Goal: Information Seeking & Learning: Find specific page/section

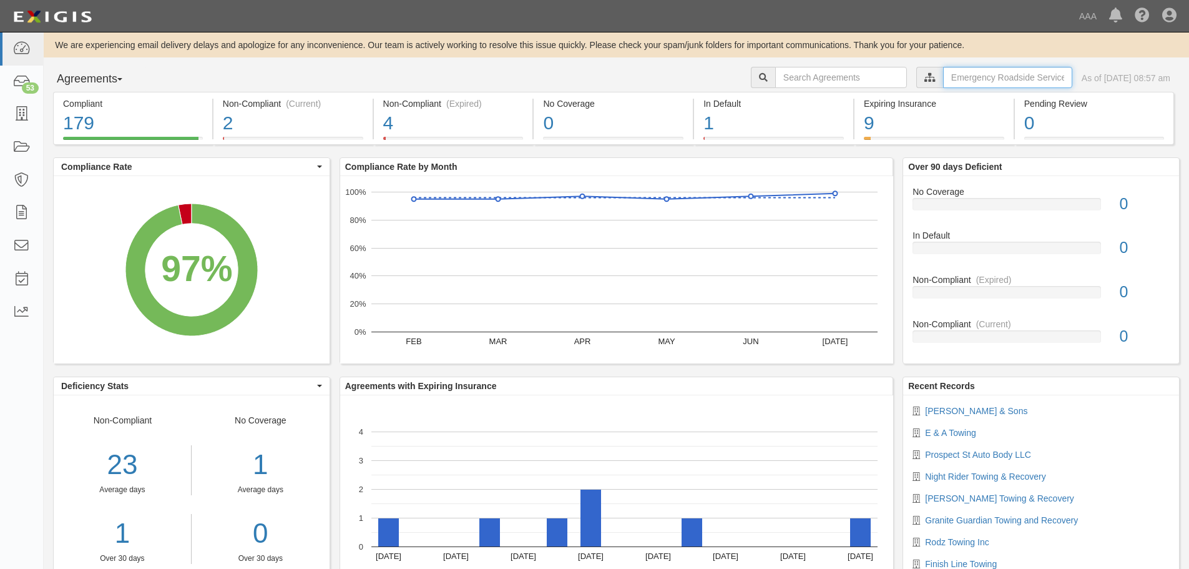
click at [958, 81] on input "text" at bounding box center [1007, 77] width 129 height 21
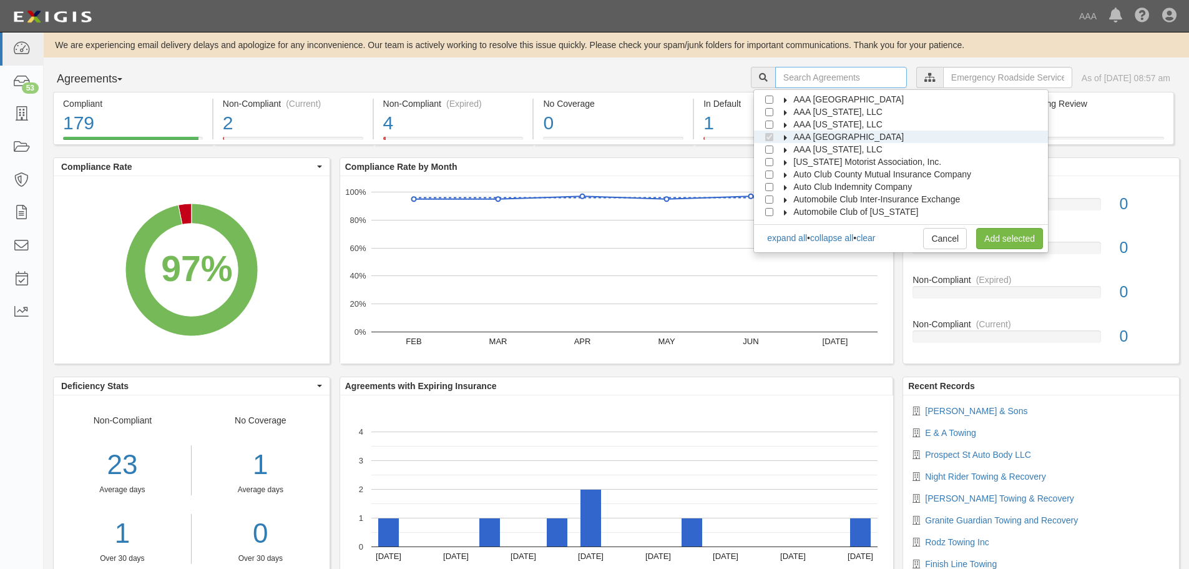
click at [844, 82] on input "text" at bounding box center [841, 77] width 132 height 21
type input "cool"
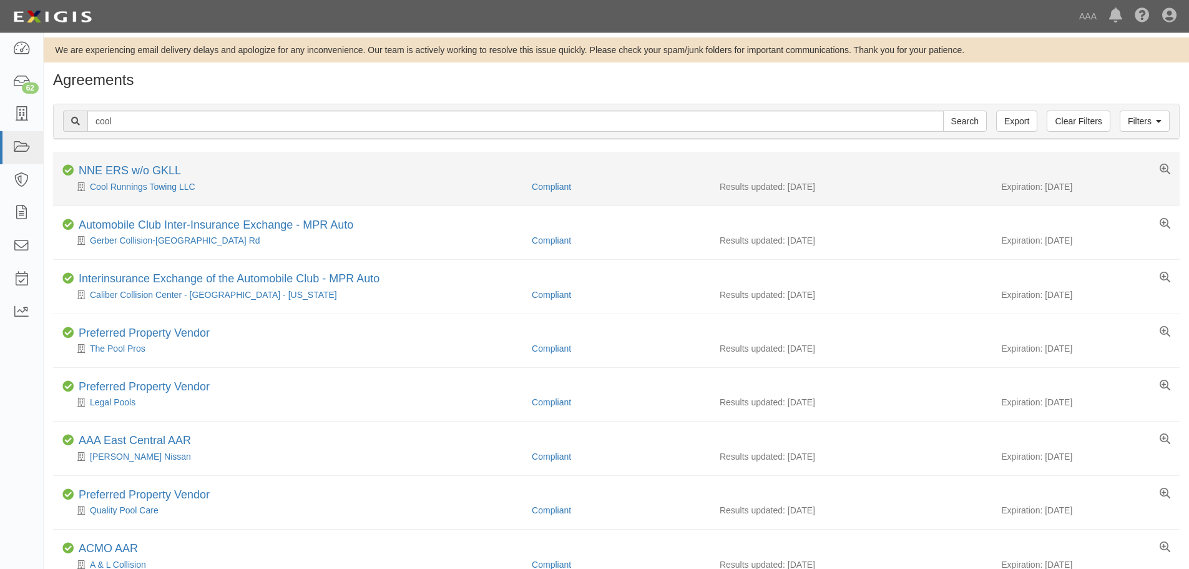
click at [155, 196] on li "Compliant NNE ERS w/o GKLL Cool Runnings Towing LLC Compliant Results updated: …" at bounding box center [616, 179] width 1127 height 54
click at [154, 192] on div "Cool Runnings Towing LLC" at bounding box center [292, 186] width 460 height 12
click at [154, 191] on link "Cool Runnings Towing LLC" at bounding box center [143, 187] width 106 height 10
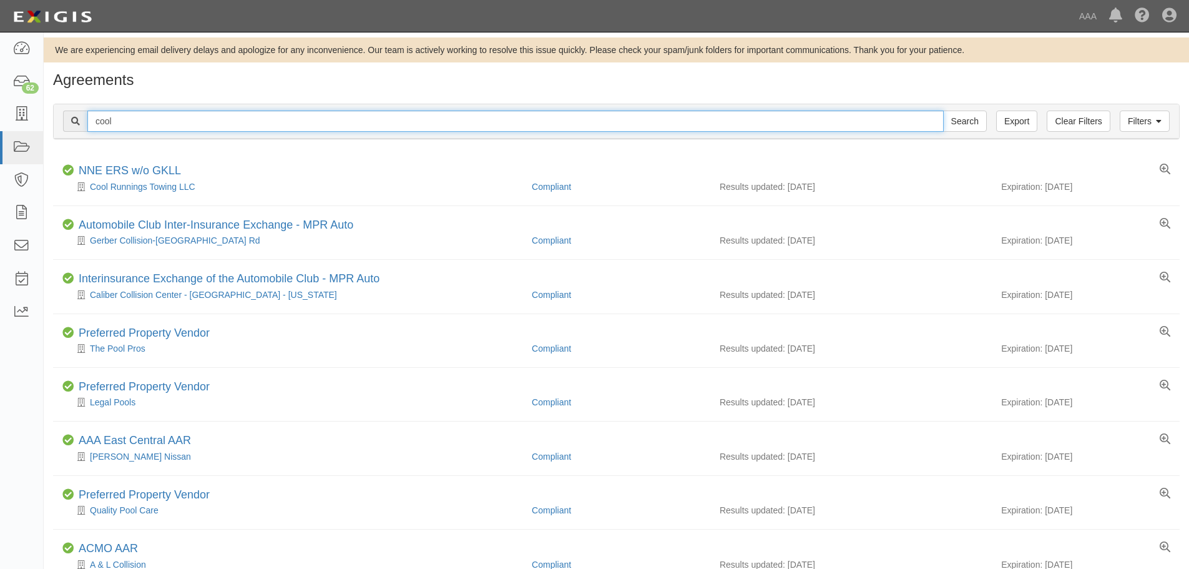
click at [126, 117] on input "cool" at bounding box center [515, 121] width 857 height 21
type input "colonial"
click at [943, 111] on input "Search" at bounding box center [965, 121] width 44 height 21
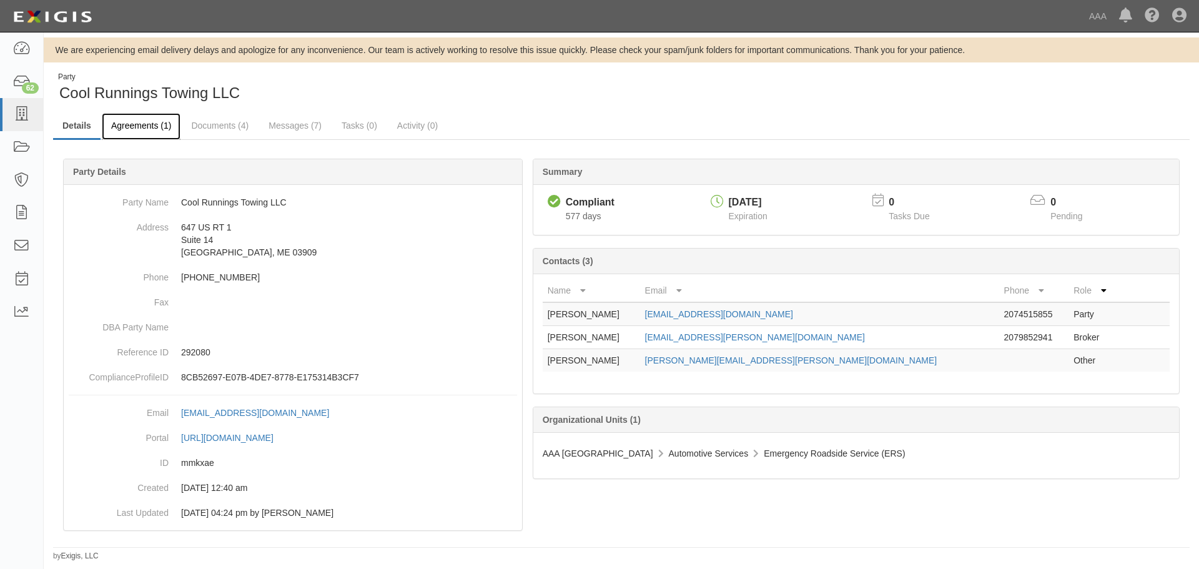
click at [174, 132] on link "Agreements (1)" at bounding box center [141, 126] width 79 height 27
click at [188, 130] on link "Documents (4)" at bounding box center [220, 126] width 76 height 27
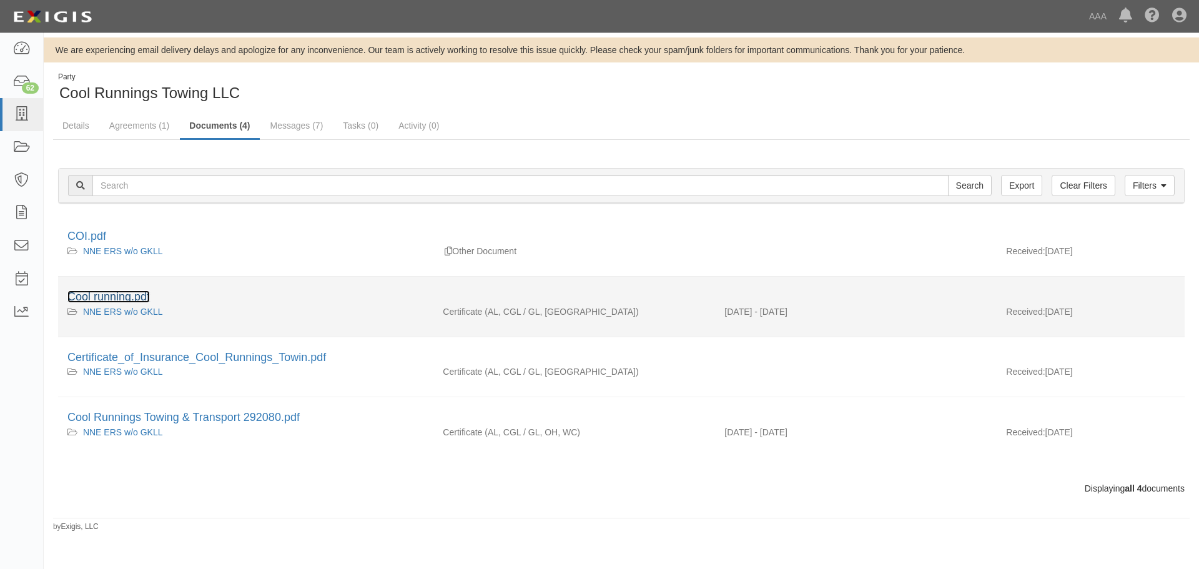
click at [98, 300] on link "Cool running.pdf" at bounding box center [108, 296] width 82 height 12
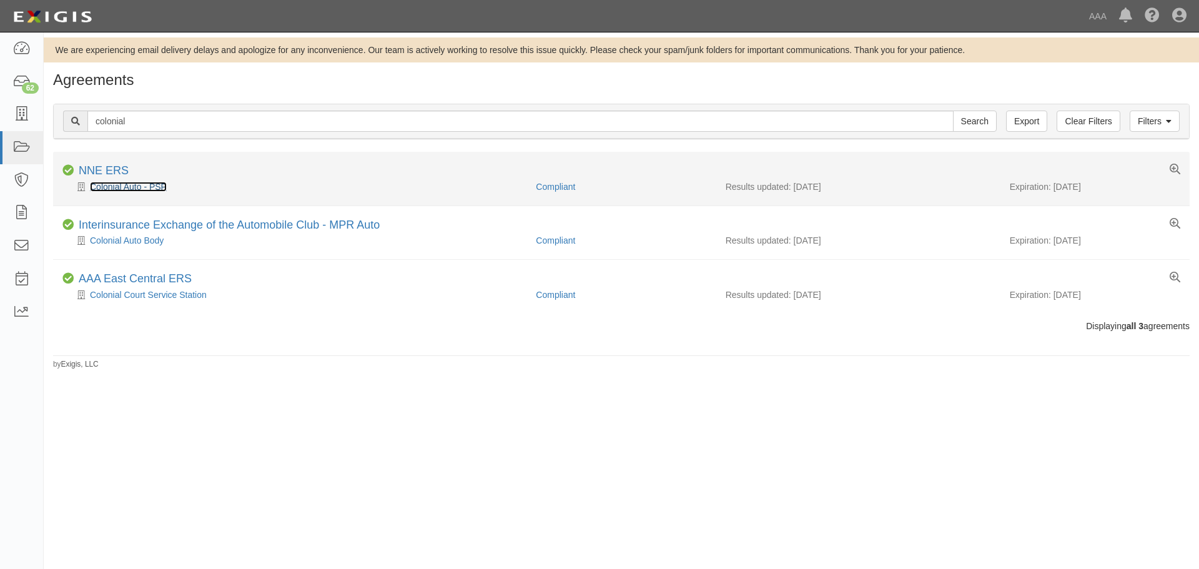
click at [127, 185] on link "Colonial Auto - PSP" at bounding box center [128, 187] width 77 height 10
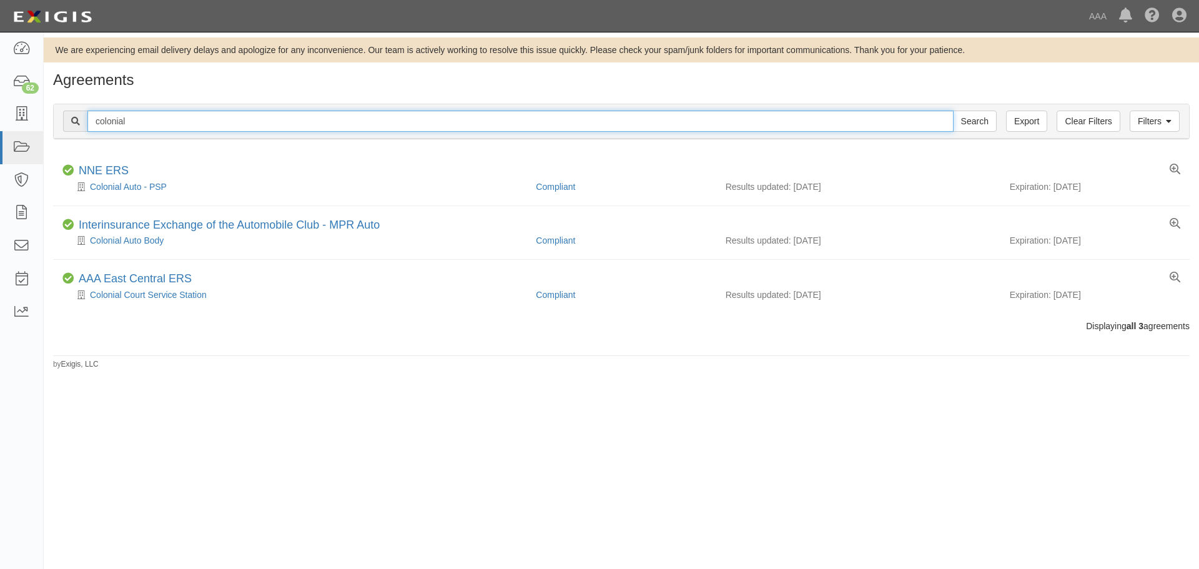
click at [147, 123] on input "colonial" at bounding box center [520, 121] width 866 height 21
type input "chandlers"
click at [953, 111] on input "Search" at bounding box center [975, 121] width 44 height 21
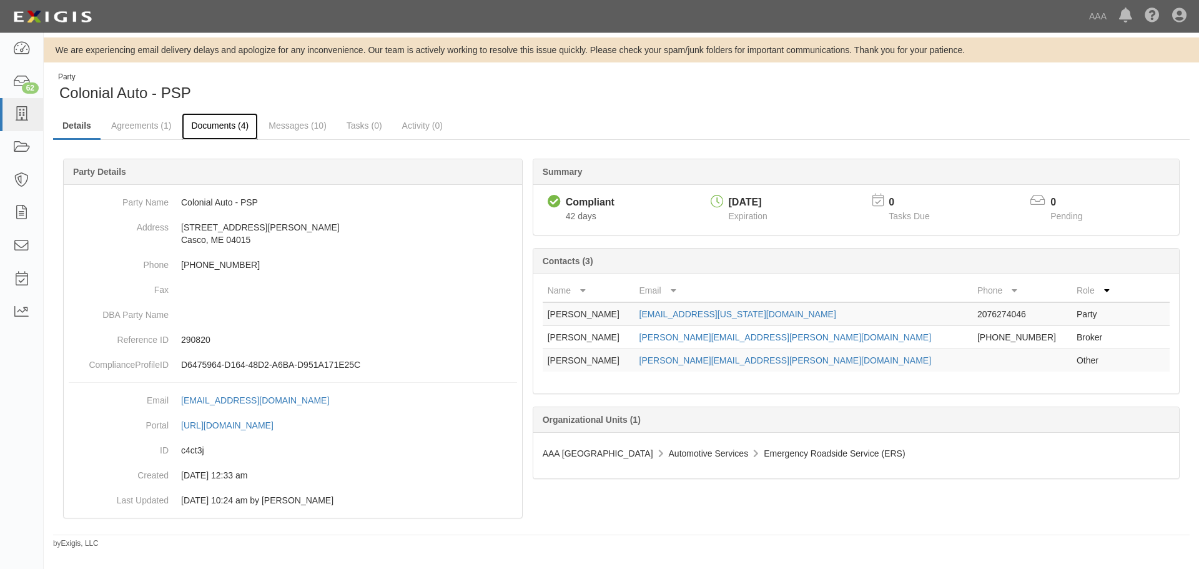
click at [235, 129] on link "Documents (4)" at bounding box center [220, 126] width 76 height 27
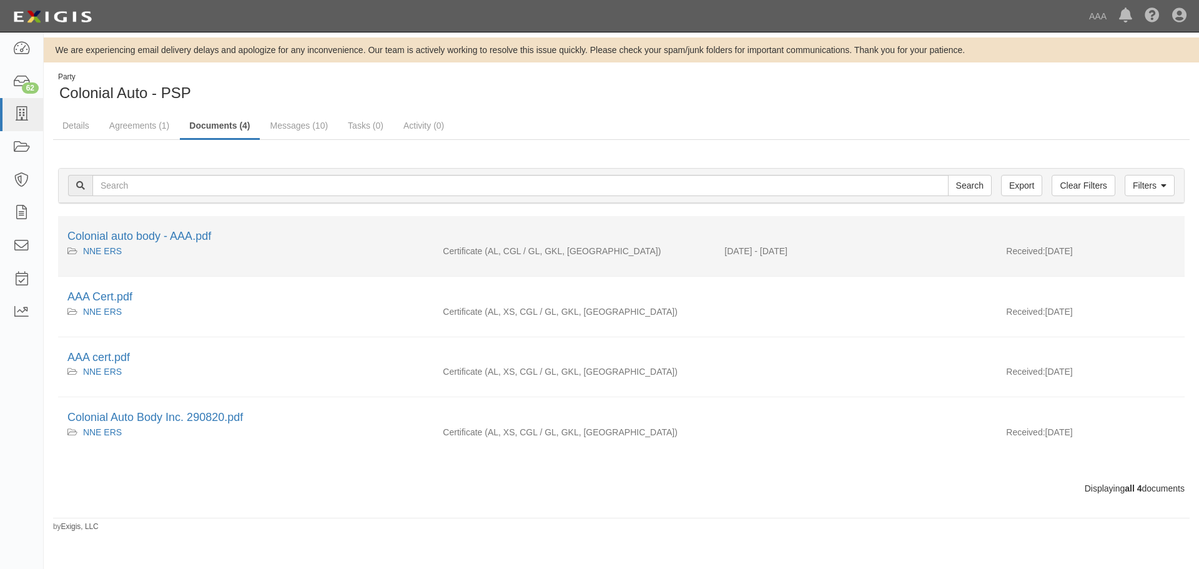
click at [152, 227] on li "Colonial auto body - AAA.pdf NNE ERS Certificate (AL, CGL / GL, GKL, OH) 06/27/…" at bounding box center [621, 246] width 1126 height 61
click at [156, 240] on link "Colonial auto body - AAA.pdf" at bounding box center [139, 236] width 144 height 12
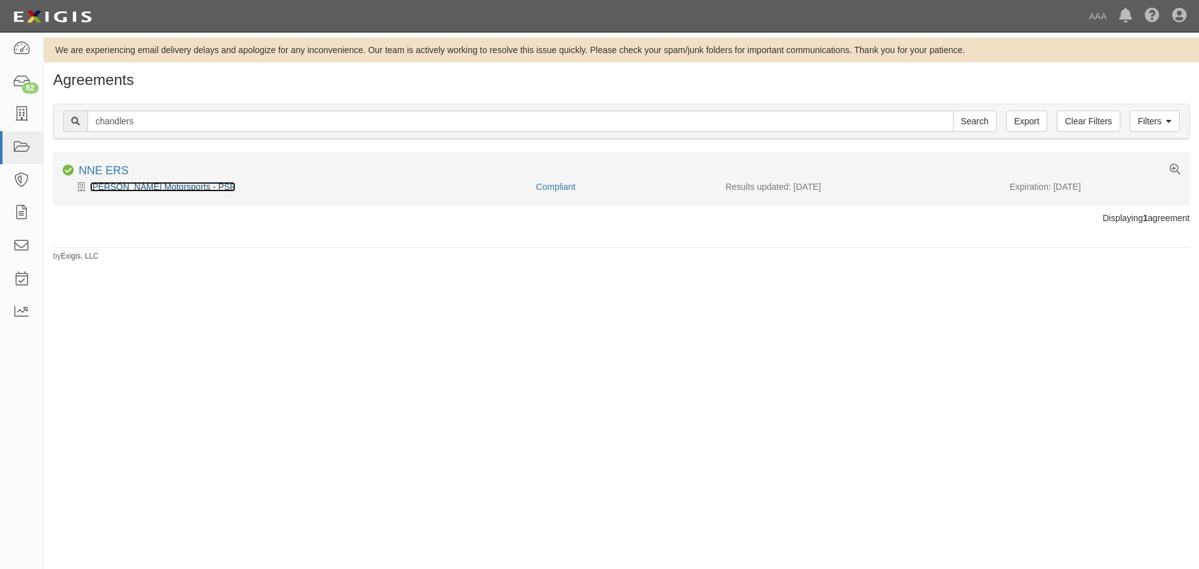
click at [115, 184] on link "Chandler Motorsports - PSP" at bounding box center [162, 187] width 145 height 10
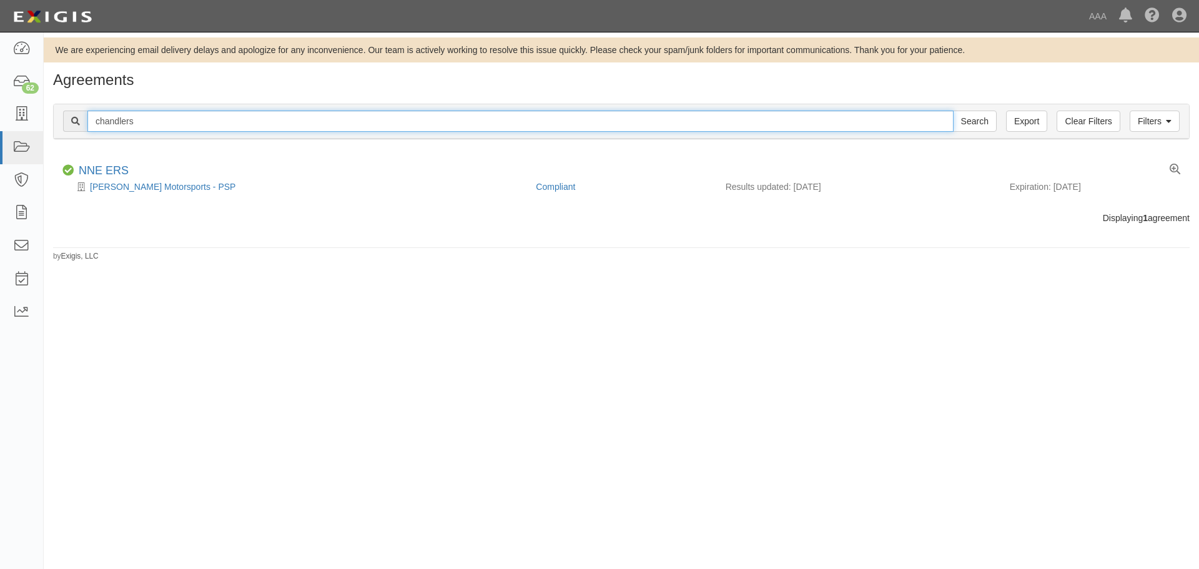
click at [174, 122] on input "chandlers" at bounding box center [520, 121] width 866 height 21
click at [953, 111] on input "Search" at bounding box center [975, 121] width 44 height 21
click at [129, 122] on input "arundel" at bounding box center [520, 121] width 866 height 21
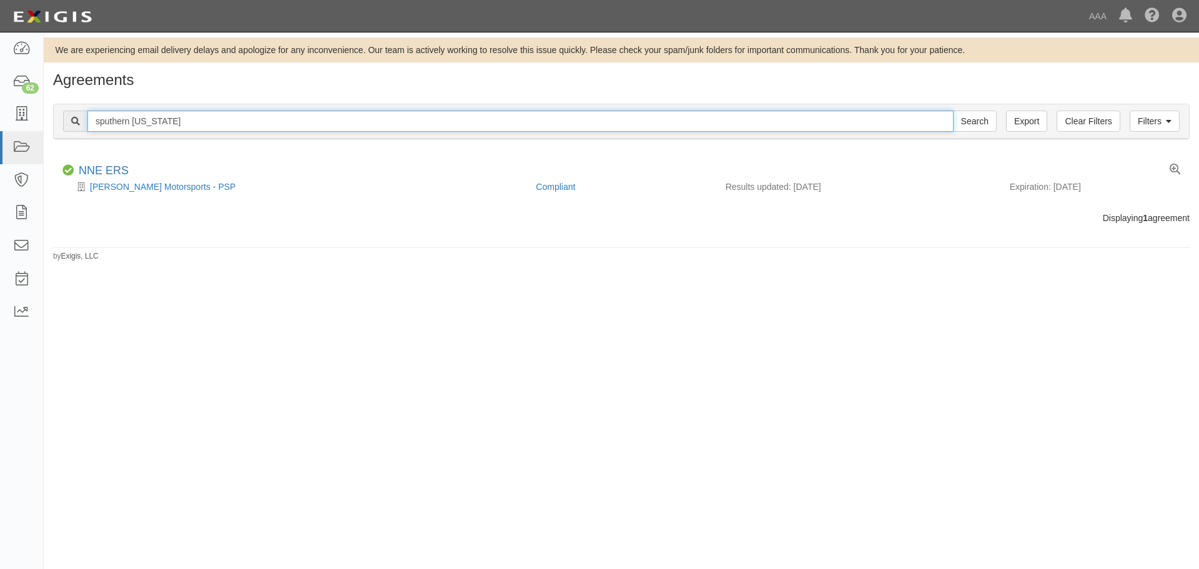
type input "sputhern maine"
click at [953, 111] on input "Search" at bounding box center [975, 121] width 44 height 21
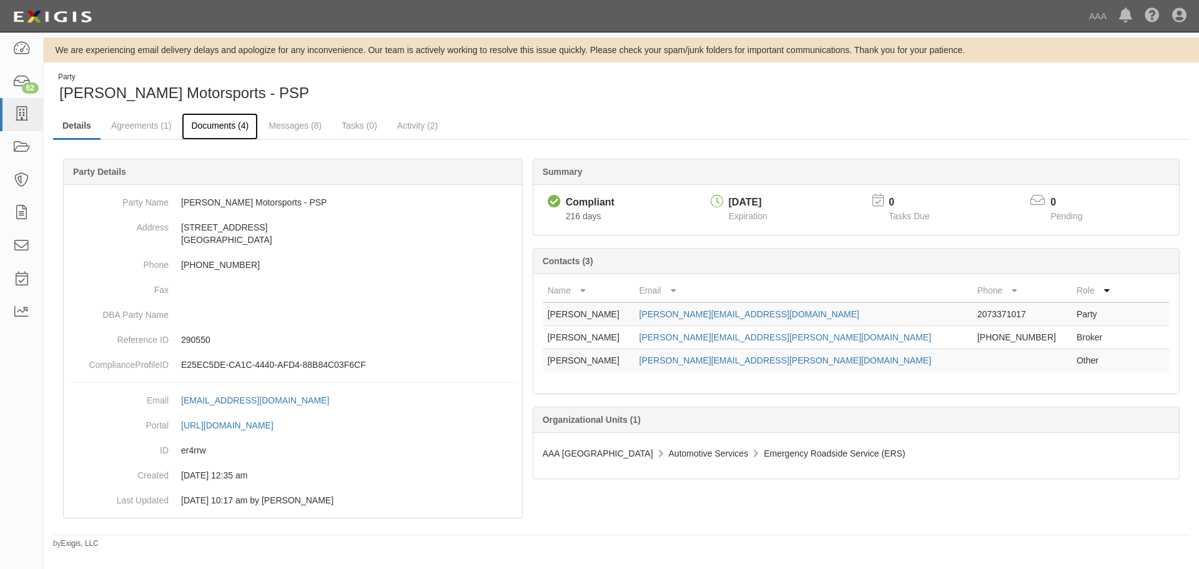
click at [222, 121] on link "Documents (4)" at bounding box center [220, 126] width 76 height 27
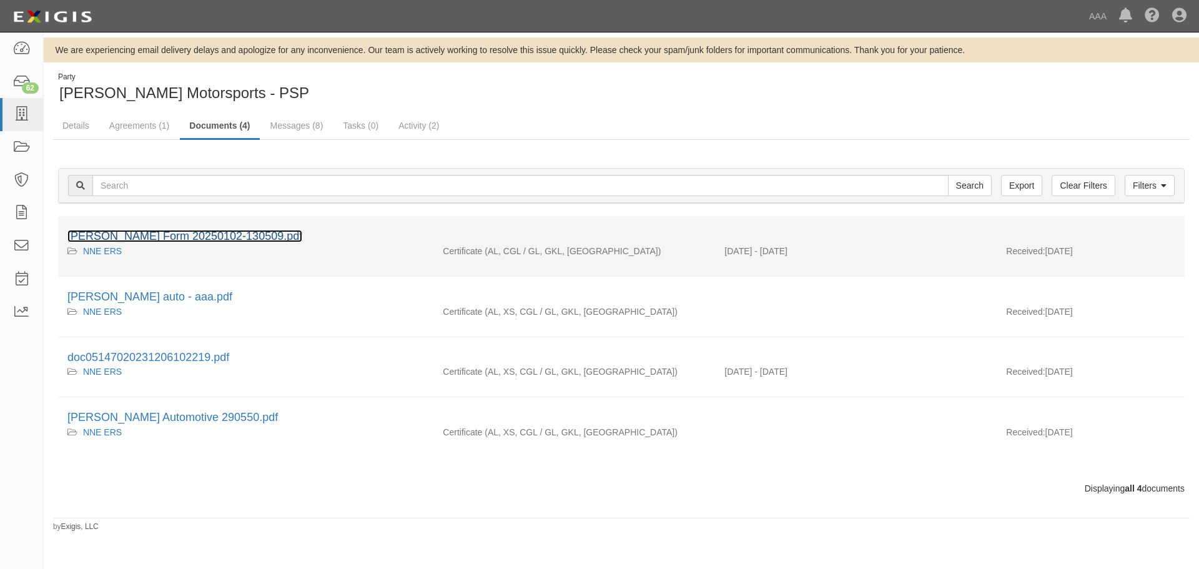
click at [217, 235] on link "ACORD Form 20250102-130509.pdf" at bounding box center [184, 236] width 235 height 12
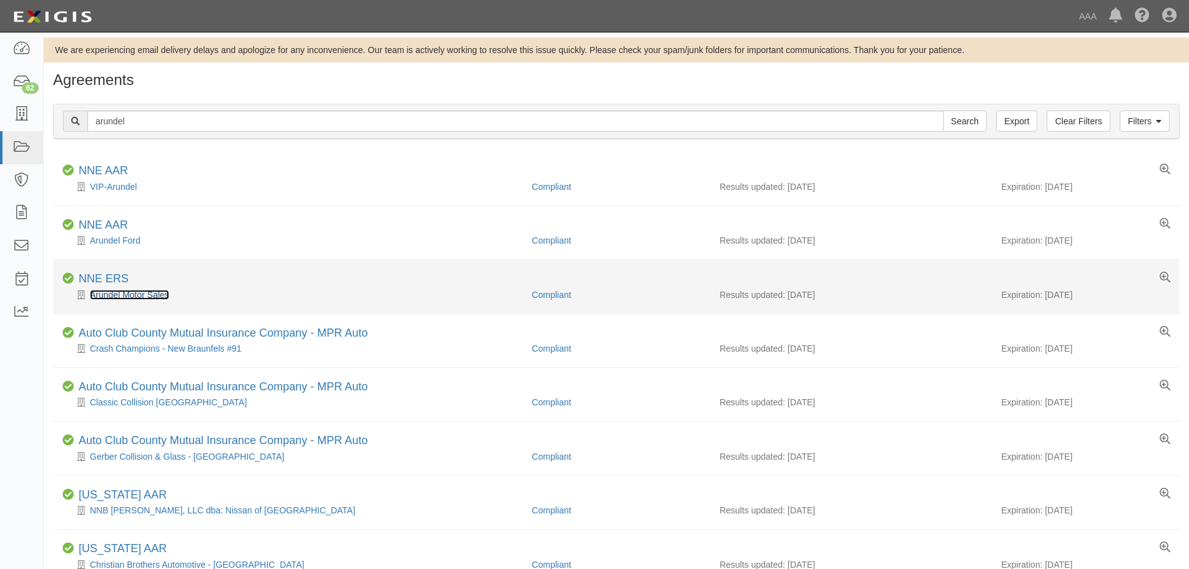
click at [134, 295] on link "Arundel Motor Sales" at bounding box center [129, 295] width 79 height 10
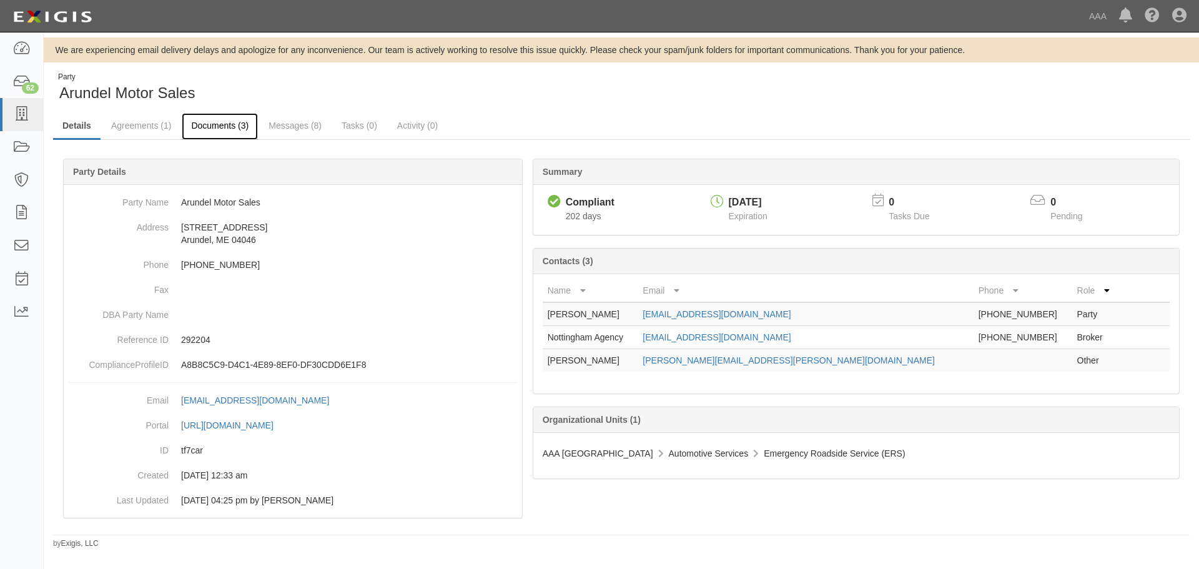
click at [216, 123] on link "Documents (3)" at bounding box center [220, 126] width 76 height 27
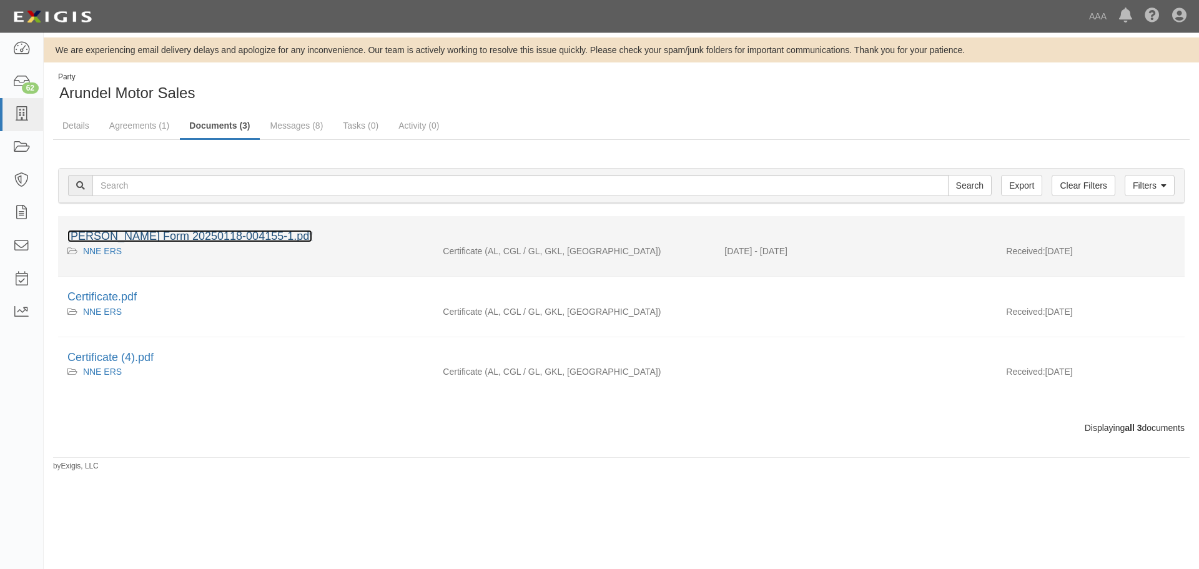
click at [219, 232] on link "[PERSON_NAME] Form 20250118-004155-1.pdf" at bounding box center [189, 236] width 245 height 12
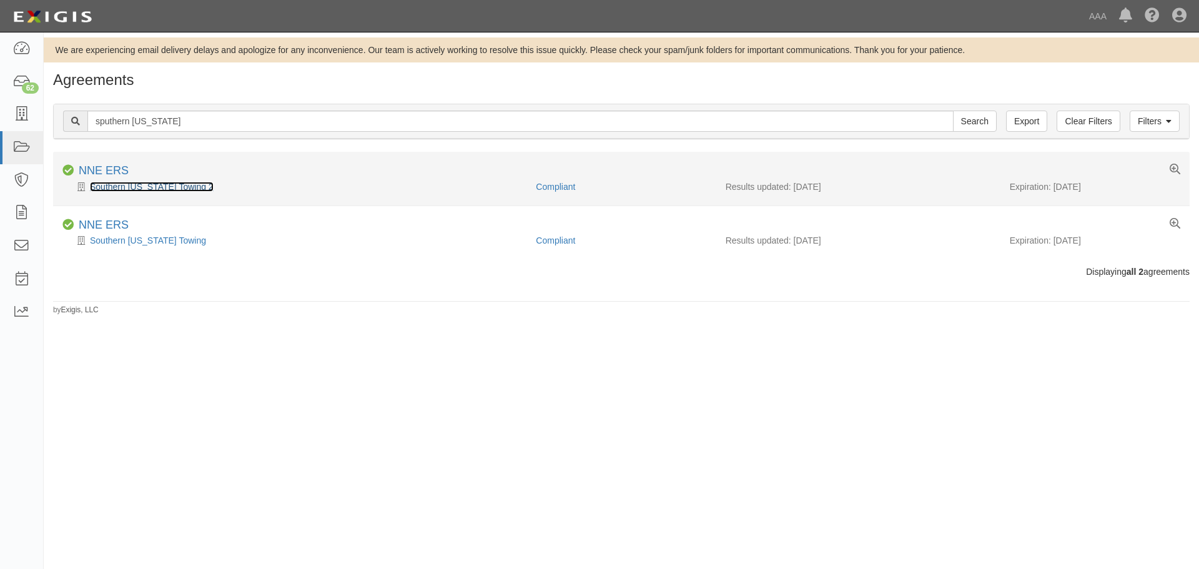
click at [140, 186] on link "Southern [US_STATE] Towing 2" at bounding box center [152, 187] width 124 height 10
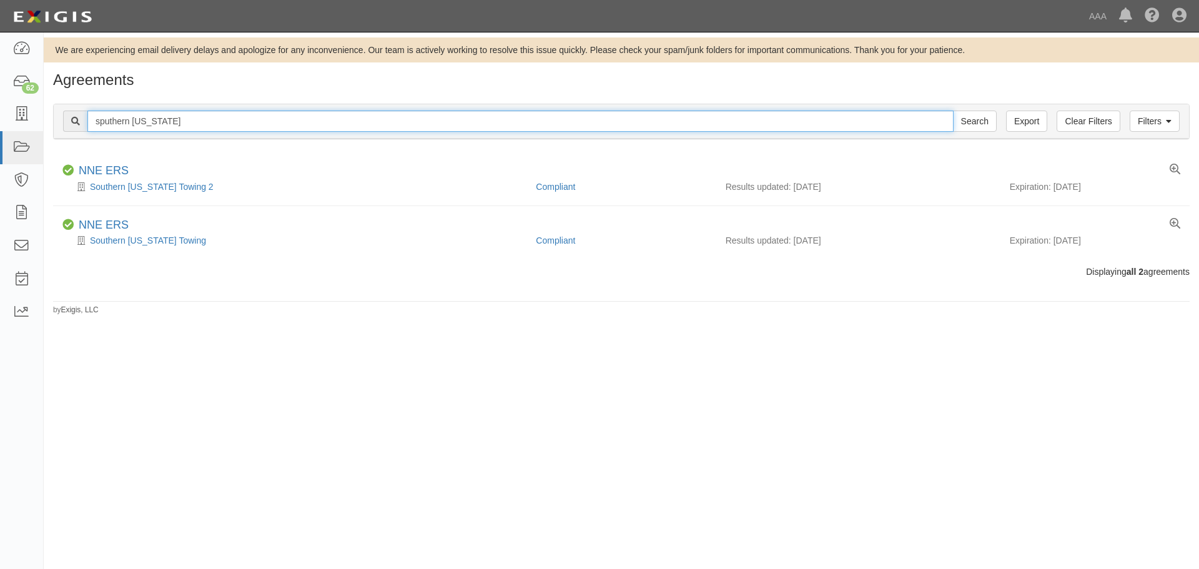
click at [214, 129] on input "sputhern maine" at bounding box center [520, 121] width 866 height 21
type input "provos"
click at [953, 111] on input "Search" at bounding box center [975, 121] width 44 height 21
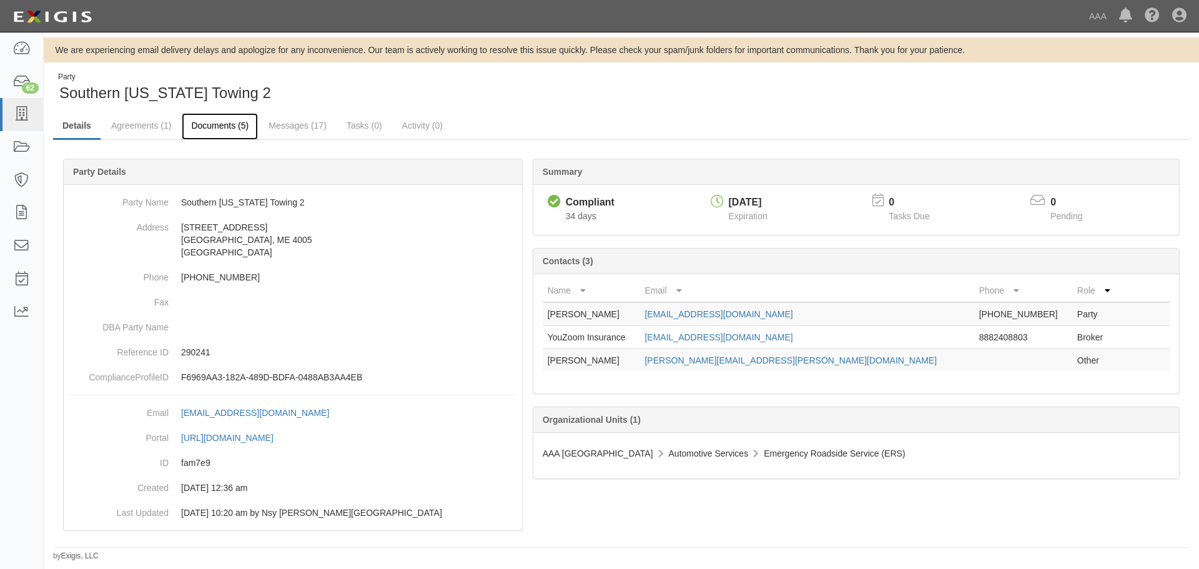
click at [234, 116] on link "Documents (5)" at bounding box center [220, 126] width 76 height 27
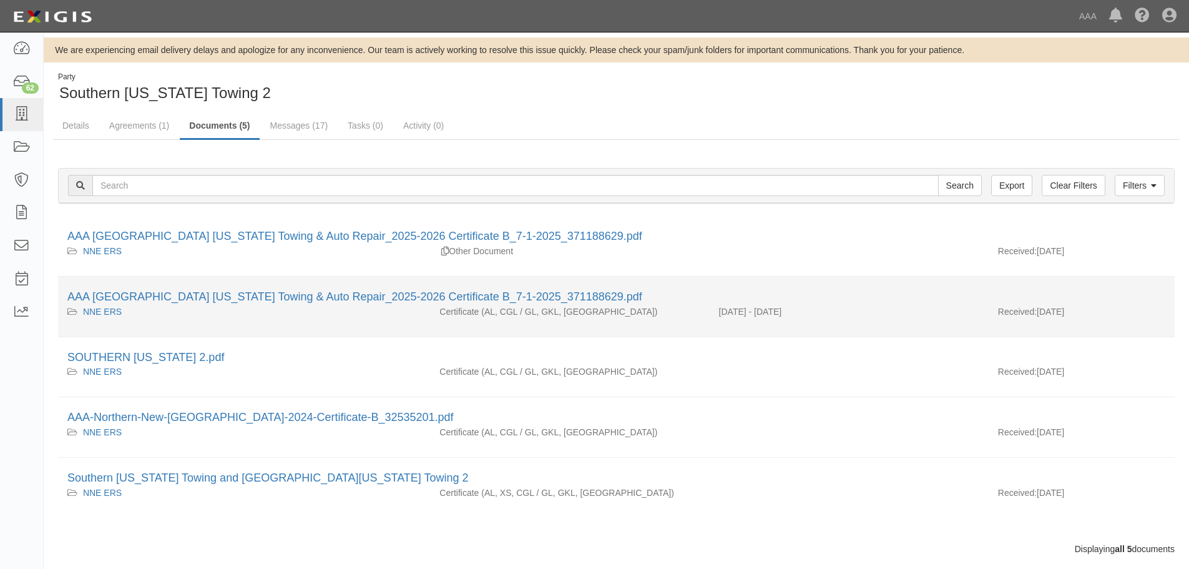
click at [216, 285] on li "AAA Northern New England_Southern Maine Towing & Auto Repair_2025-2026 Certific…" at bounding box center [616, 307] width 1117 height 61
click at [219, 290] on div "AAA [GEOGRAPHIC_DATA] [US_STATE] Towing & Auto Repair_2025-2026 Certificate B_7…" at bounding box center [616, 297] width 1098 height 16
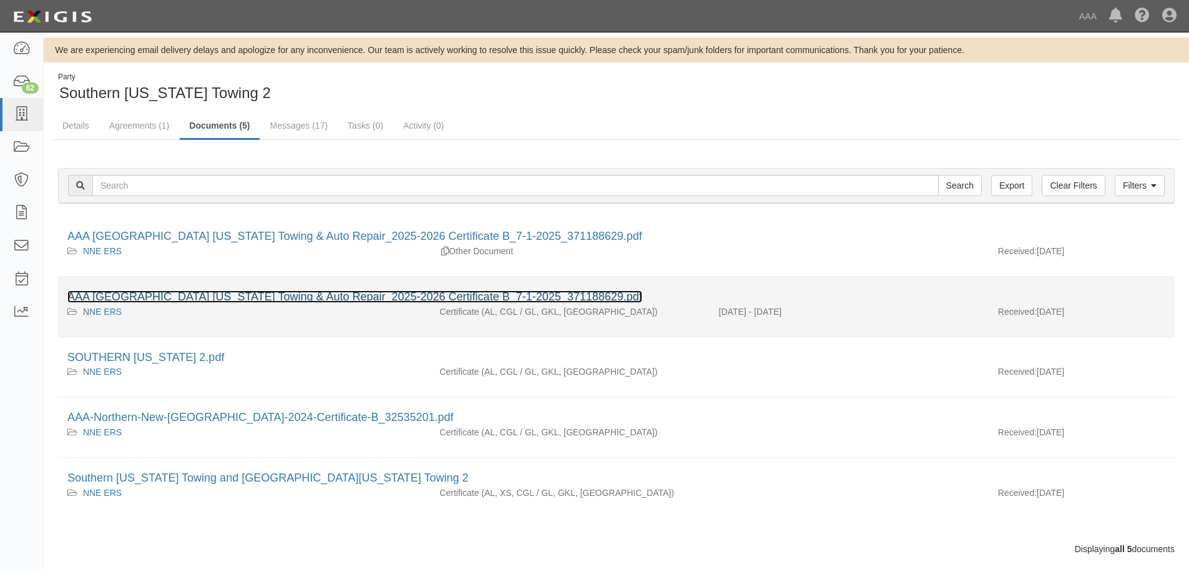
click at [224, 298] on link "AAA [GEOGRAPHIC_DATA] [US_STATE] Towing & Auto Repair_2025-2026 Certificate B_7…" at bounding box center [354, 296] width 575 height 12
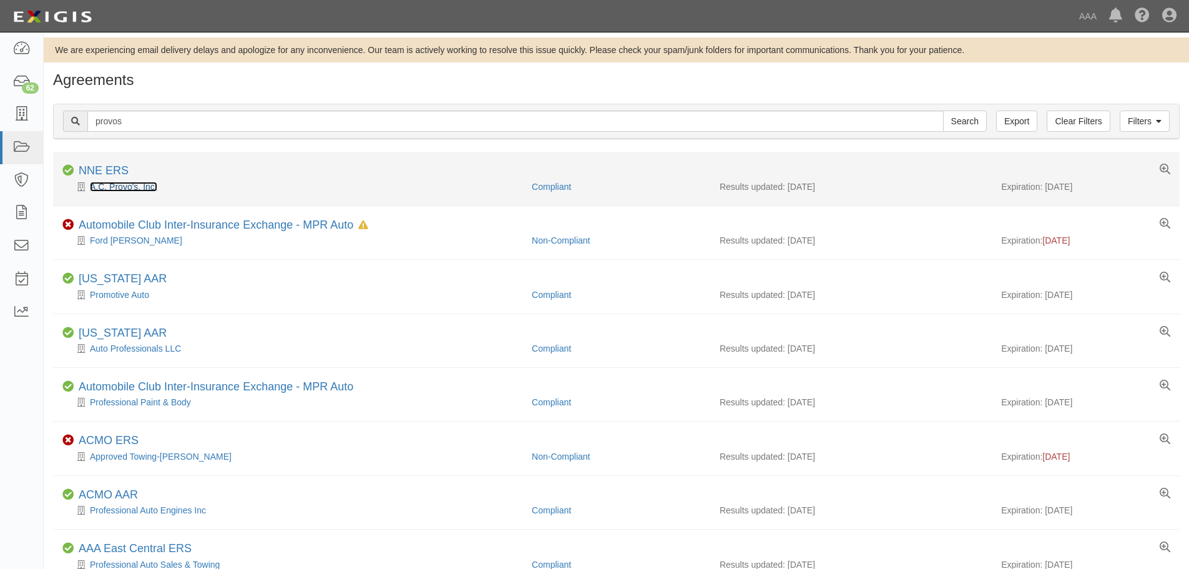
click at [133, 185] on link "A.C. Provo's, Inc." at bounding box center [123, 187] width 67 height 10
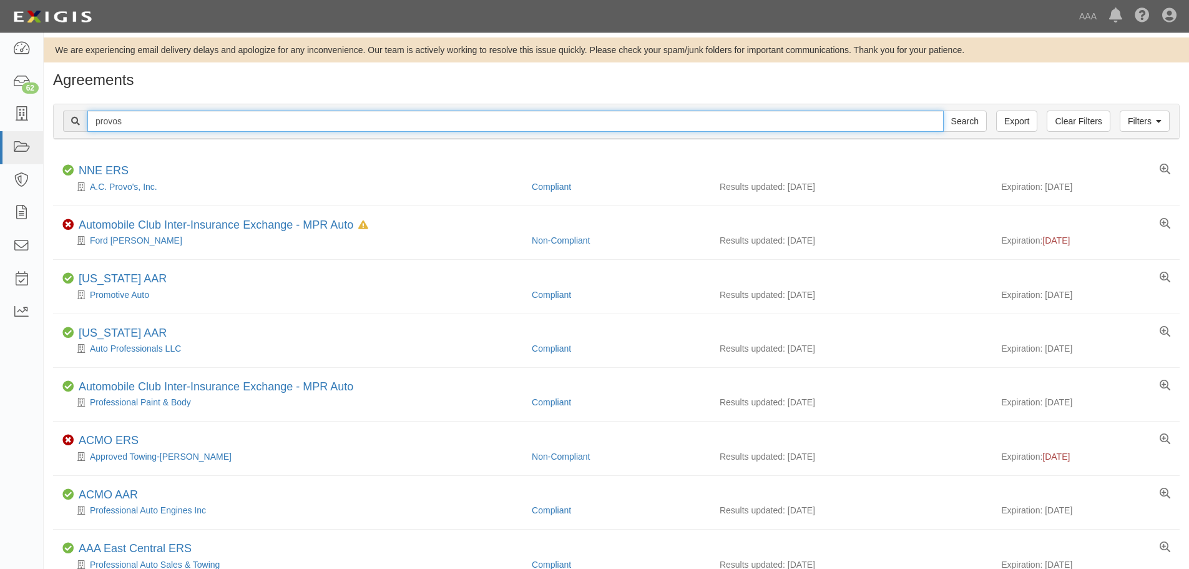
click at [139, 125] on input "provos" at bounding box center [515, 121] width 857 height 21
type input "drews"
click at [943, 111] on input "Search" at bounding box center [965, 121] width 44 height 21
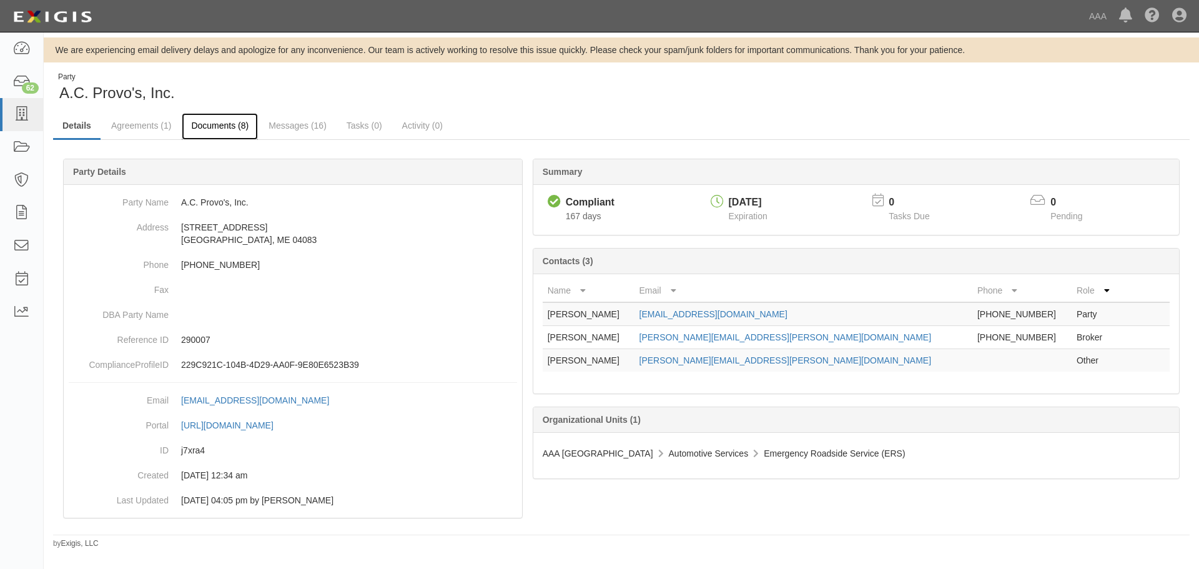
click at [210, 128] on link "Documents (8)" at bounding box center [220, 126] width 76 height 27
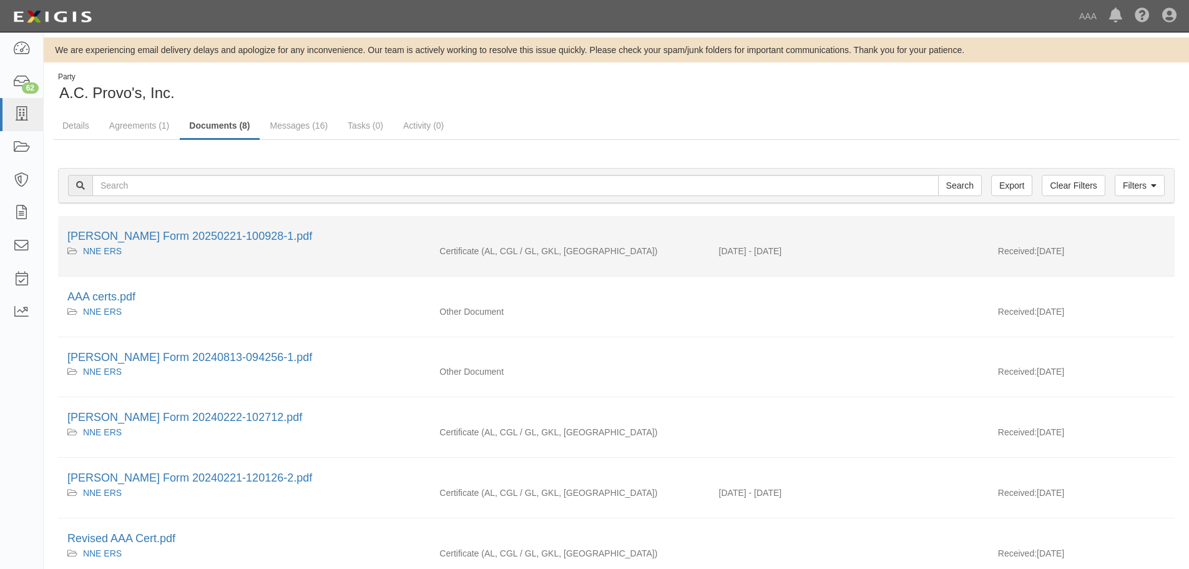
click at [187, 227] on li "[PERSON_NAME] Form 20250221-100928-1.pdf NNE ERS Certificate (AL, CGL / GL, GKL…" at bounding box center [616, 246] width 1117 height 61
click at [188, 233] on link "[PERSON_NAME] Form 20250221-100928-1.pdf" at bounding box center [189, 236] width 245 height 12
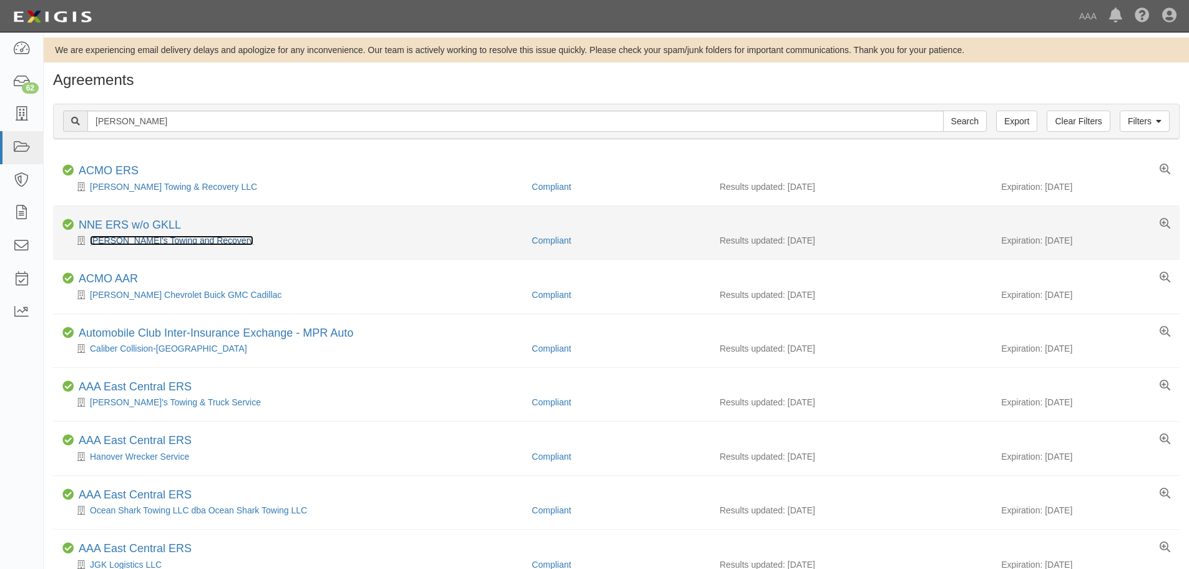
click at [149, 236] on link "[PERSON_NAME]'s Towing and Recovery" at bounding box center [172, 240] width 164 height 10
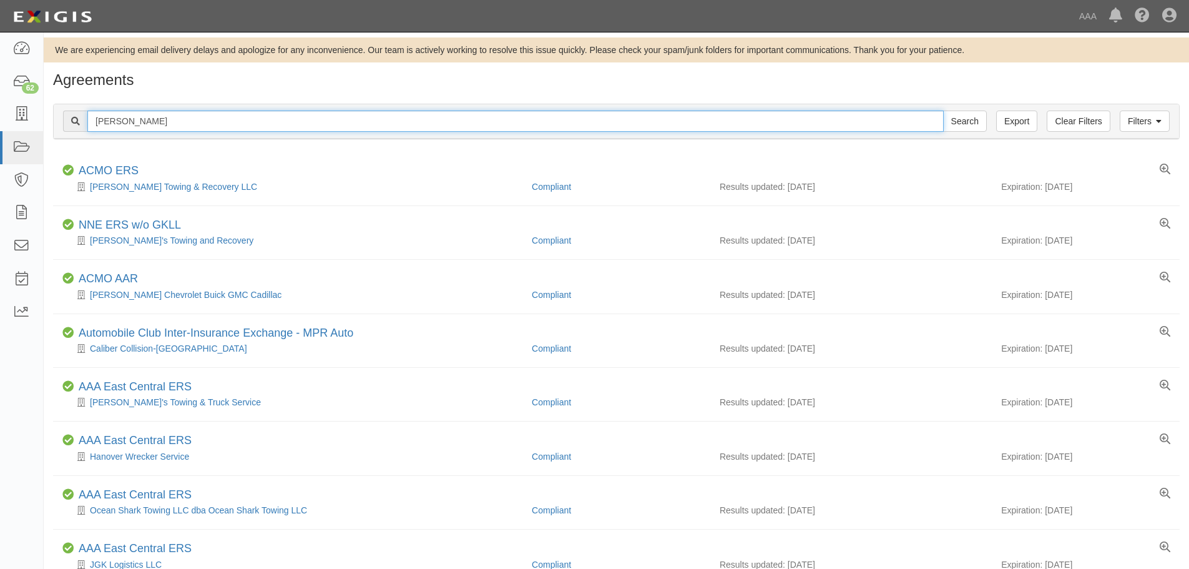
click at [171, 127] on input "drews" at bounding box center [515, 121] width 857 height 21
type input "preferred towing"
click at [943, 111] on input "Search" at bounding box center [965, 121] width 44 height 21
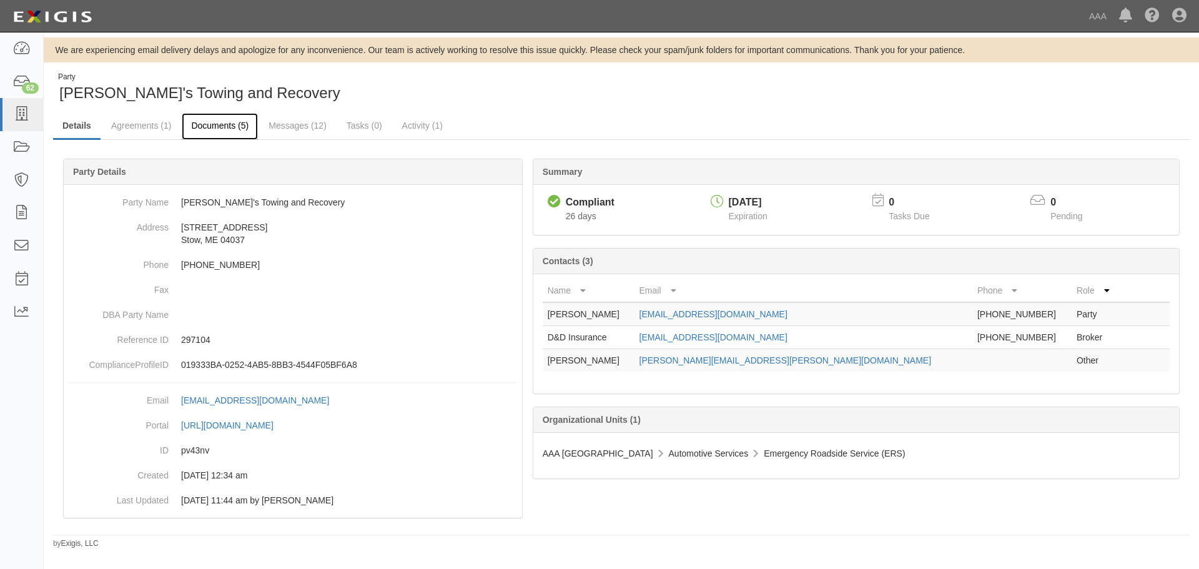
click at [215, 129] on link "Documents (5)" at bounding box center [220, 126] width 76 height 27
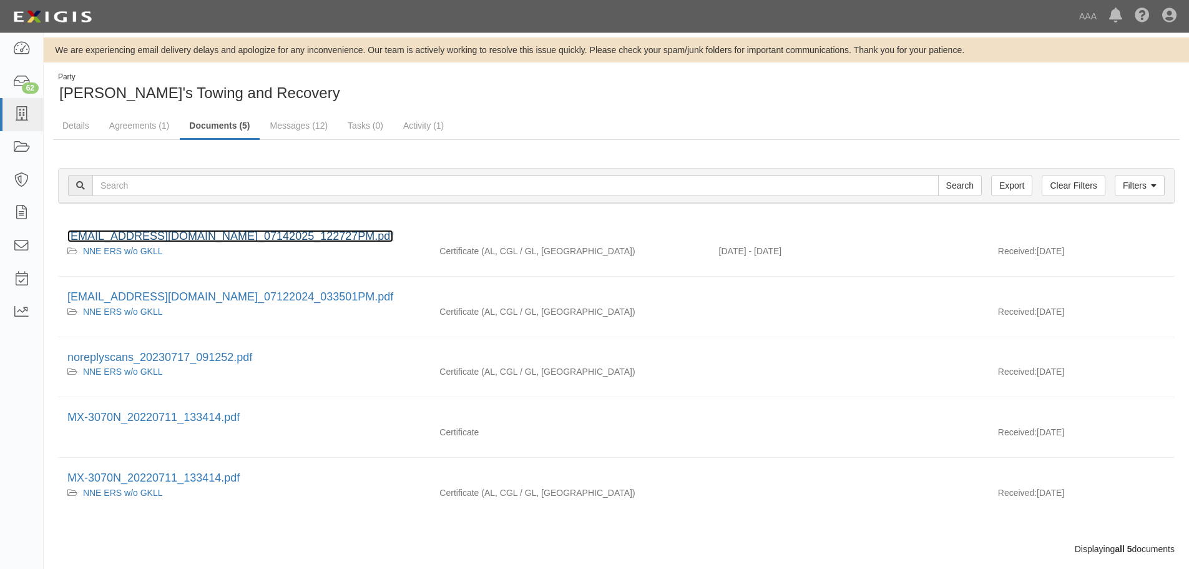
click at [203, 231] on link "[EMAIL_ADDRESS][DOMAIN_NAME]_07142025_122727PM.pdf" at bounding box center [230, 236] width 326 height 12
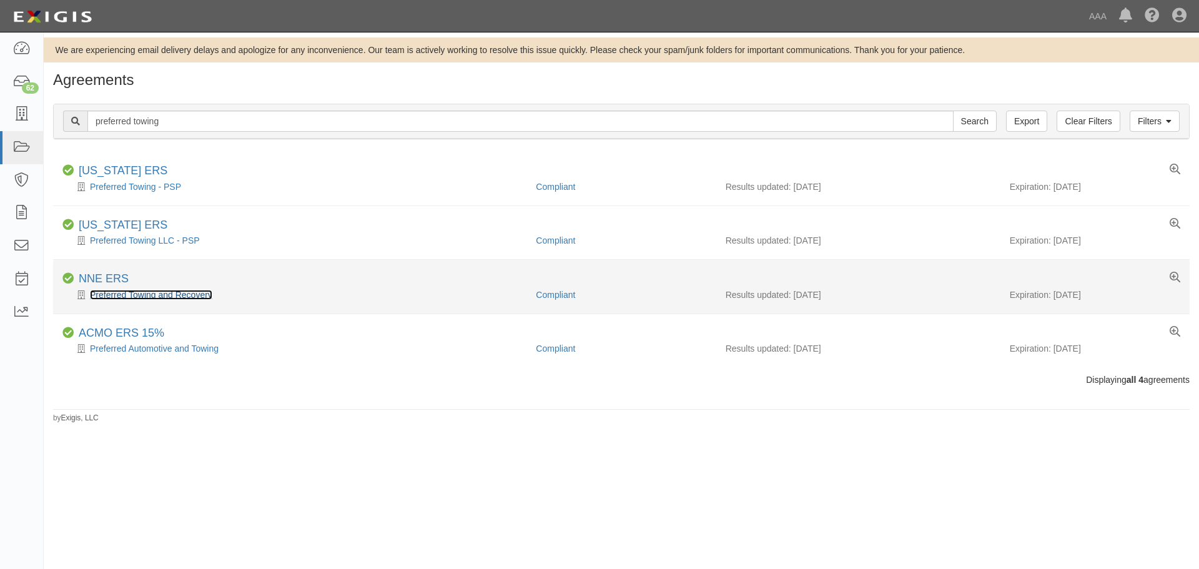
click at [140, 294] on link "Preferred Towing and Recovery" at bounding box center [151, 295] width 122 height 10
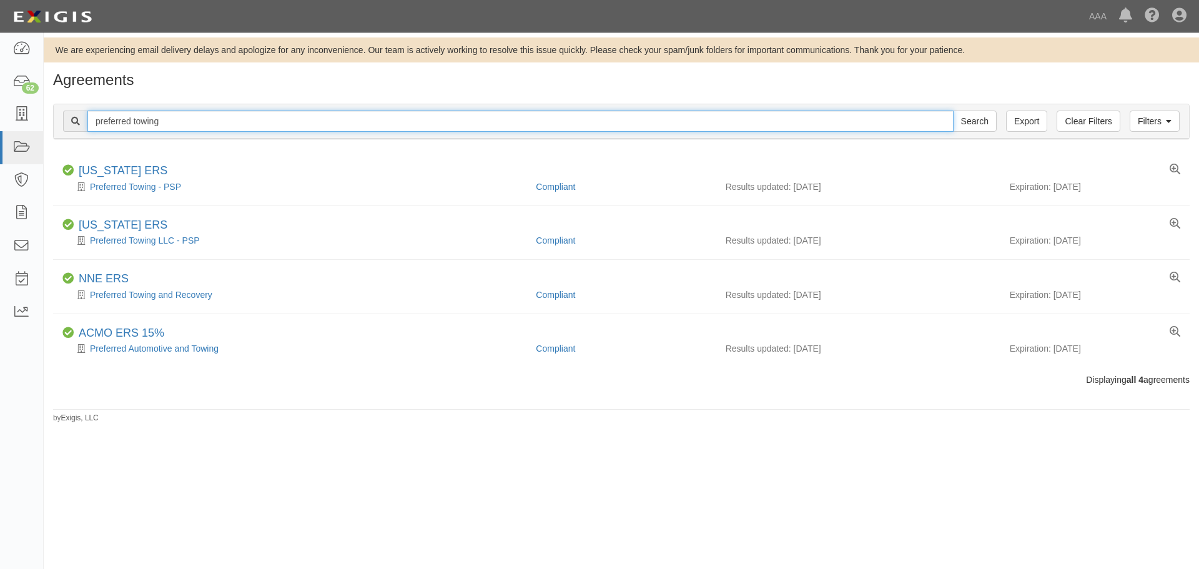
click at [174, 122] on input "preferred towing" at bounding box center [520, 121] width 866 height 21
type input "p"
type input "kenney"
click at [953, 111] on input "Search" at bounding box center [975, 121] width 44 height 21
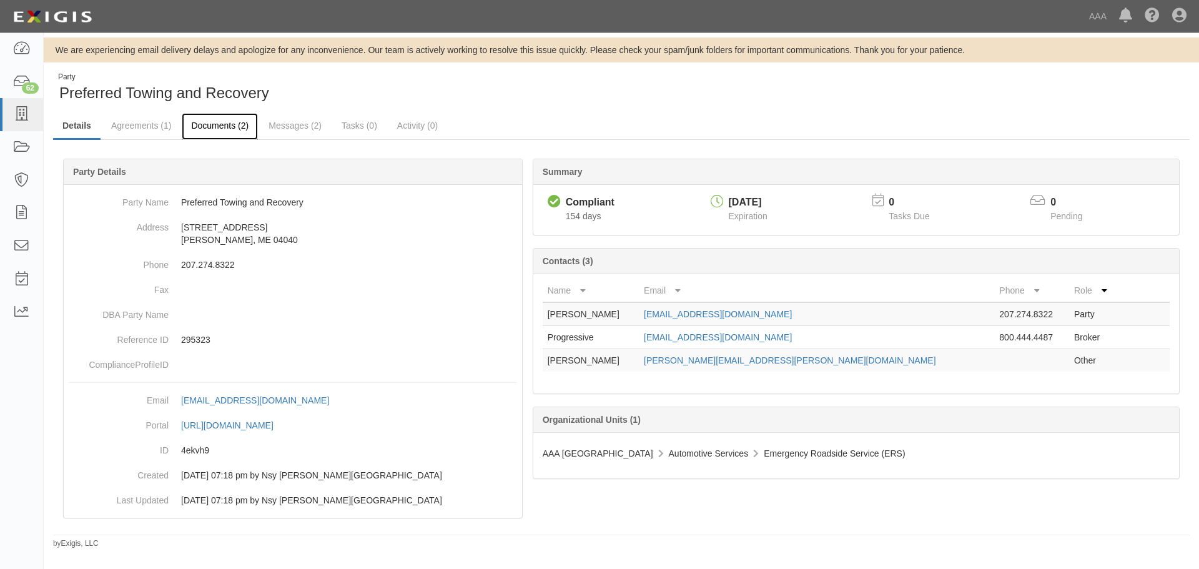
click at [220, 135] on link "Documents (2)" at bounding box center [220, 126] width 76 height 27
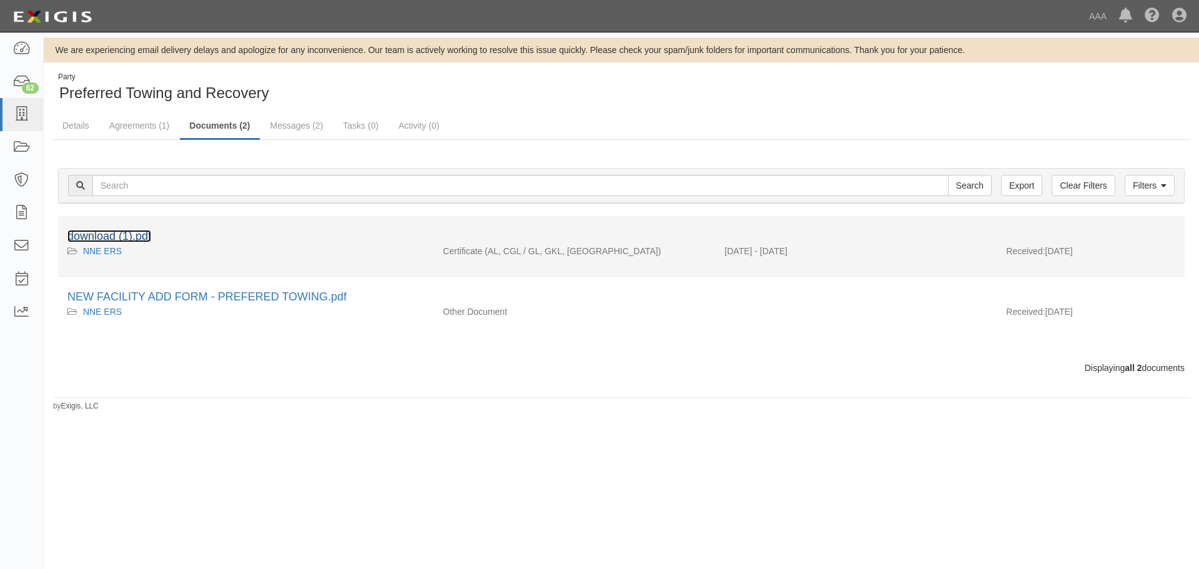
click at [136, 234] on link "download (1).pdf" at bounding box center [109, 236] width 84 height 12
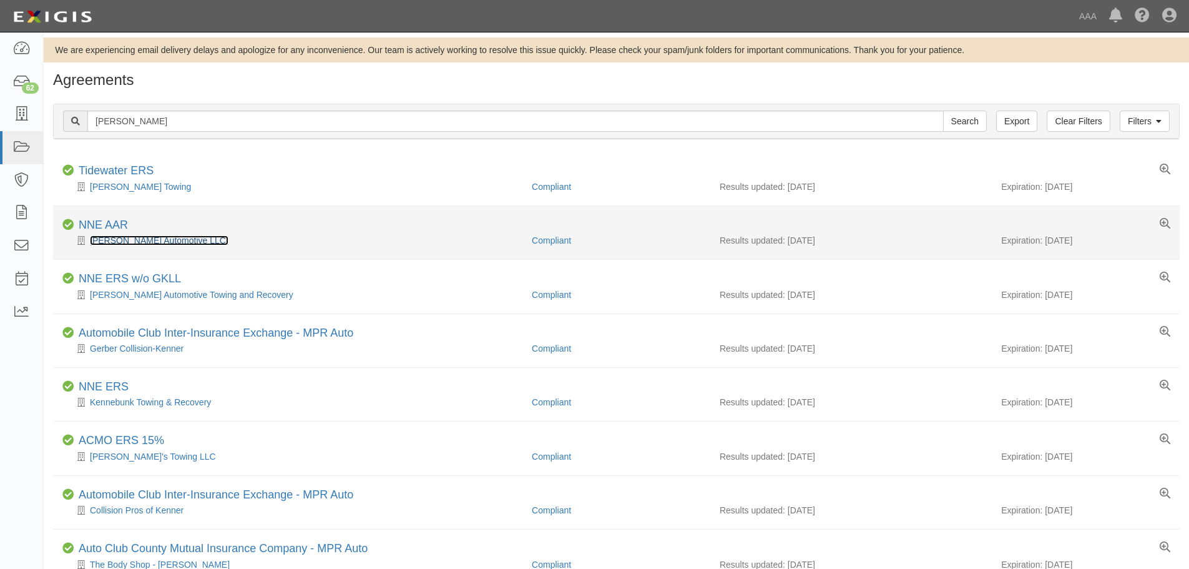
click at [157, 238] on link "Kenney Automotive LLC." at bounding box center [159, 240] width 139 height 10
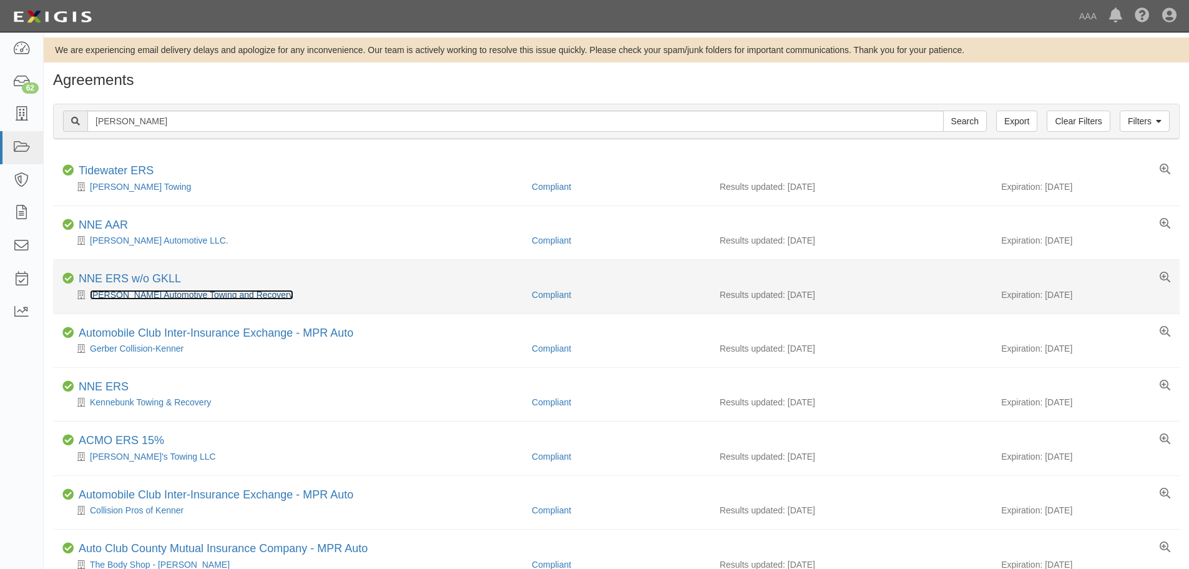
click at [127, 297] on link "Kenney Automotive Towing and Recovery" at bounding box center [192, 295] width 204 height 10
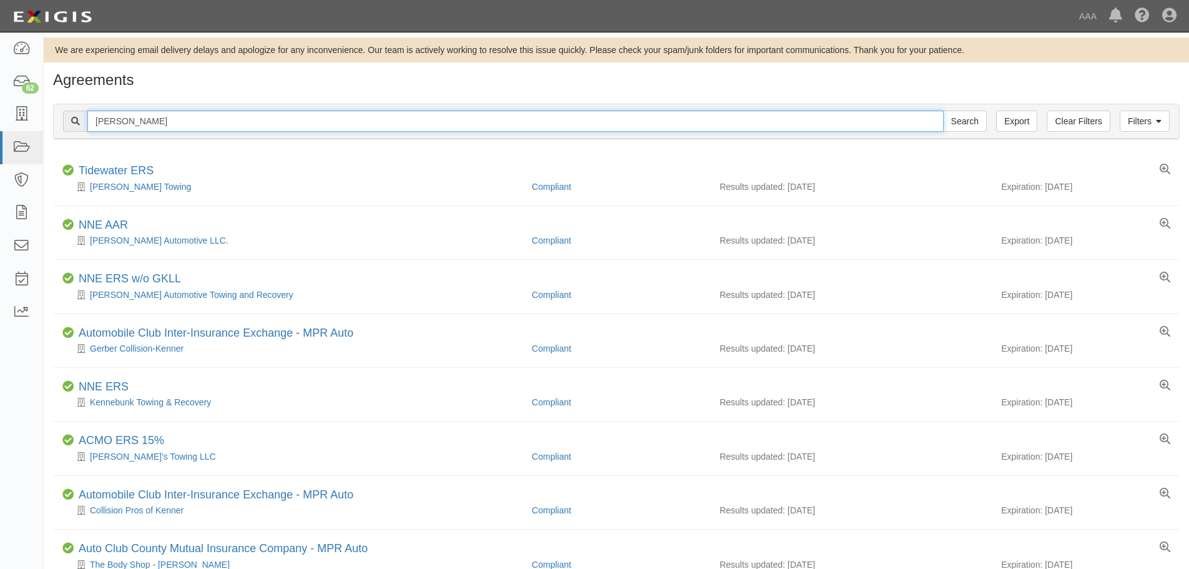
click at [176, 119] on input "kenney" at bounding box center [515, 121] width 857 height 21
type input "eddie b"
click at [943, 111] on input "Search" at bounding box center [965, 121] width 44 height 21
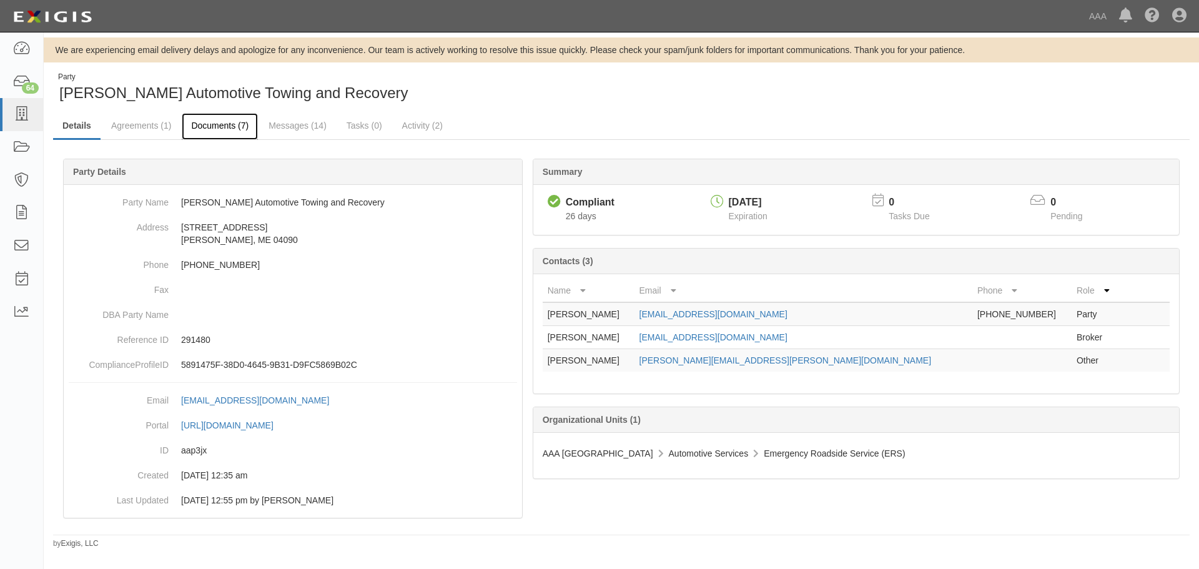
click at [201, 115] on link "Documents (7)" at bounding box center [220, 126] width 76 height 27
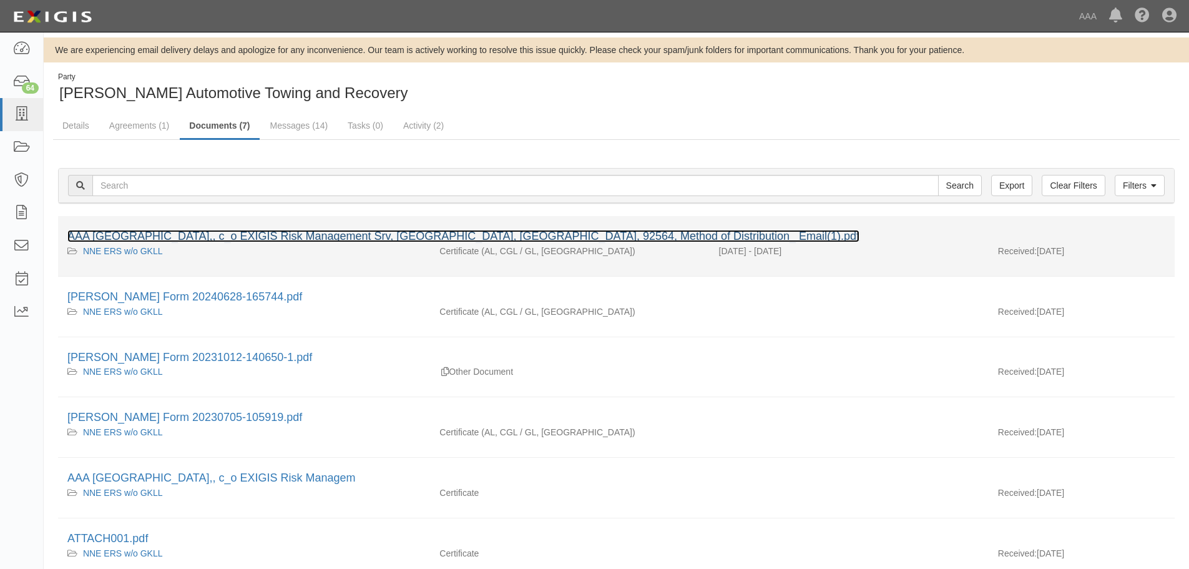
click at [197, 235] on link "AAA [GEOGRAPHIC_DATA],, c_o EXIGIS Risk Management Srv, [GEOGRAPHIC_DATA], [GEO…" at bounding box center [463, 236] width 792 height 12
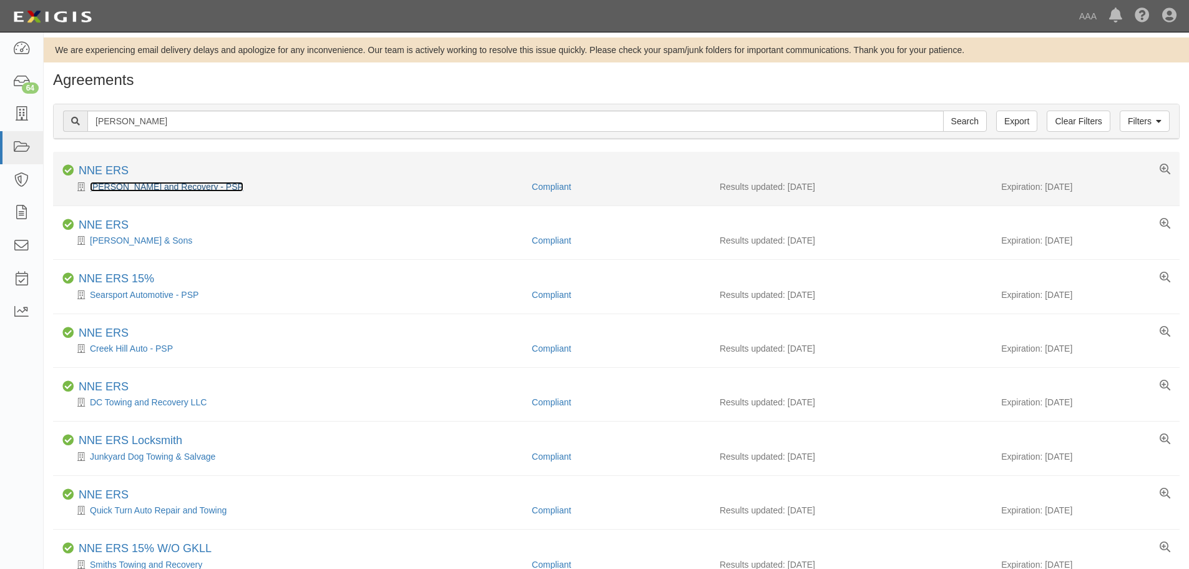
click at [157, 185] on link "[PERSON_NAME] and Recovery - PSP" at bounding box center [167, 187] width 154 height 10
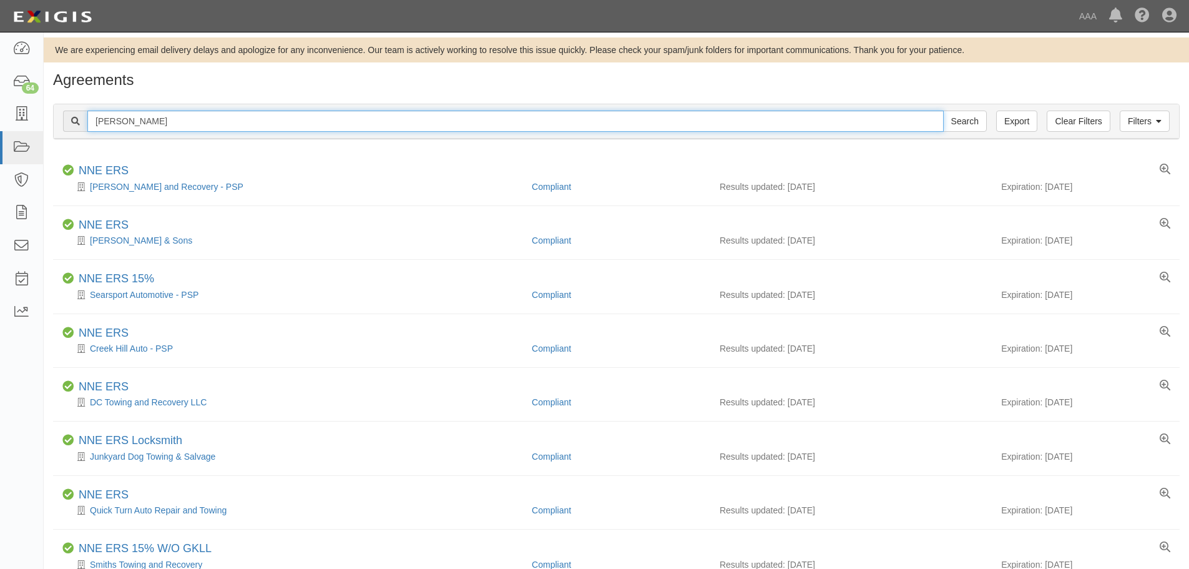
click at [162, 120] on input "eddie b" at bounding box center [515, 121] width 857 height 21
type input "dicks used"
click at [943, 111] on input "Search" at bounding box center [965, 121] width 44 height 21
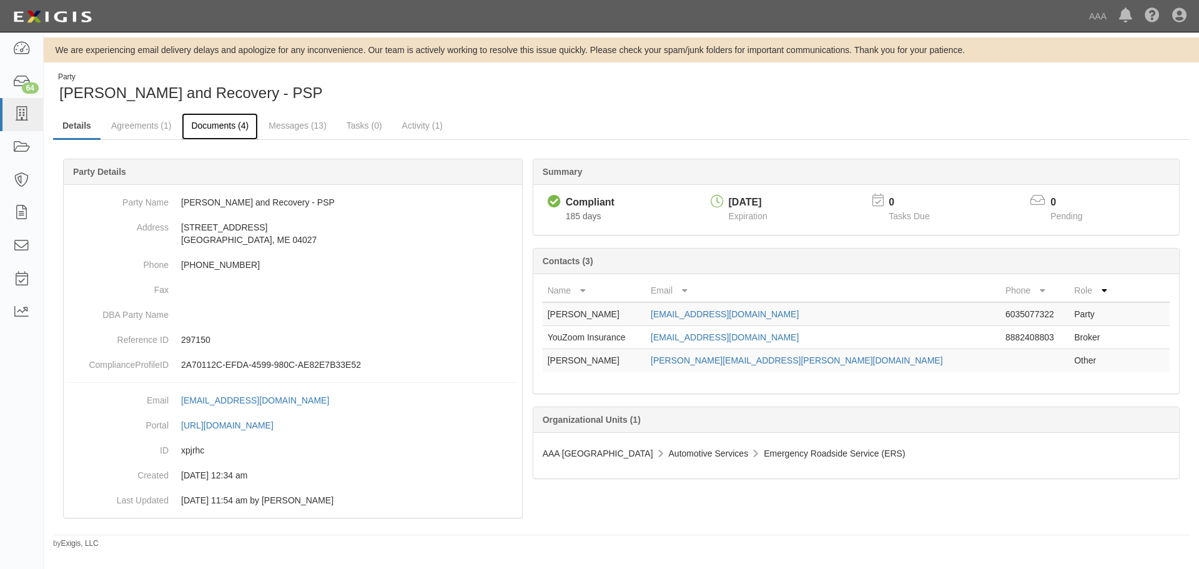
click at [230, 129] on link "Documents (4)" at bounding box center [220, 126] width 76 height 27
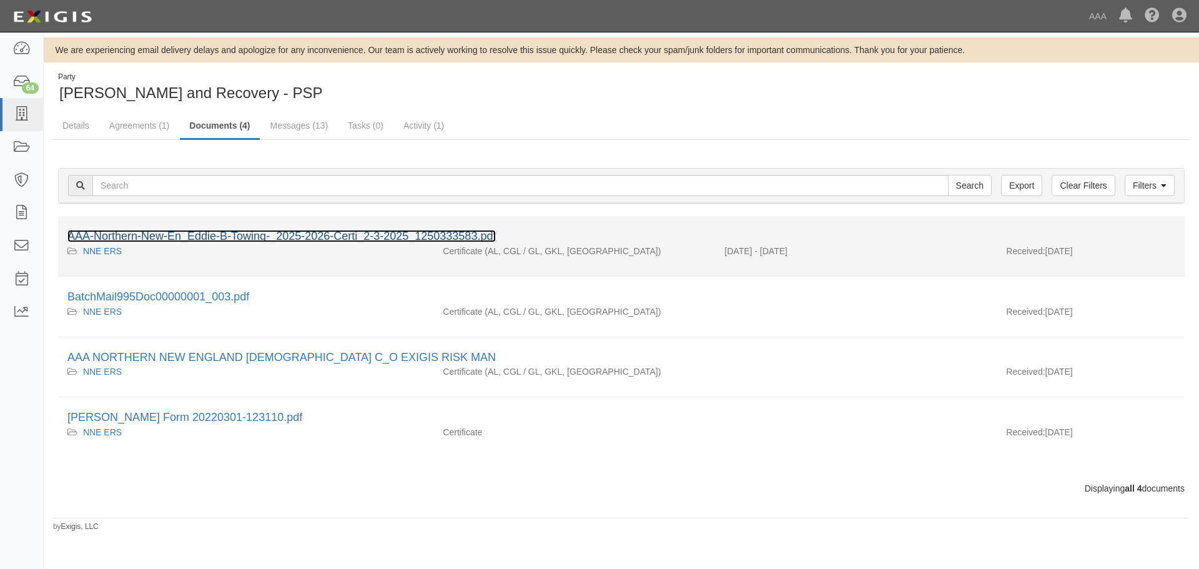
click at [360, 230] on link "AAA-Northern-New-En_Eddie-B-Towing-_2025-2026-Certi_2-3-2025_1250333583.pdf" at bounding box center [281, 236] width 428 height 12
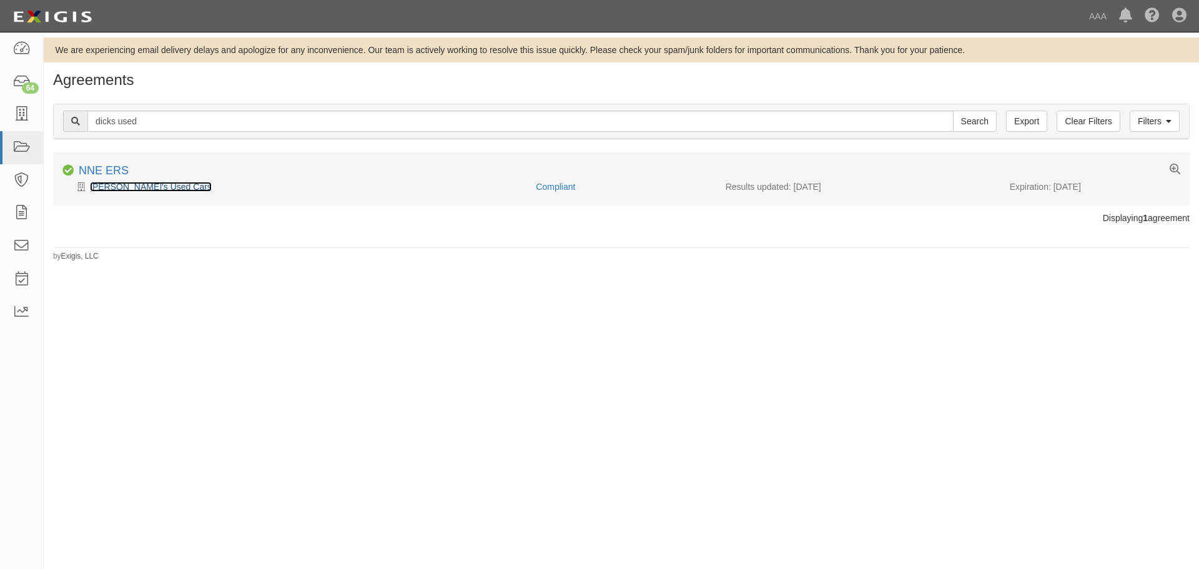
click at [140, 188] on link "Dick's Used Cars" at bounding box center [151, 187] width 122 height 10
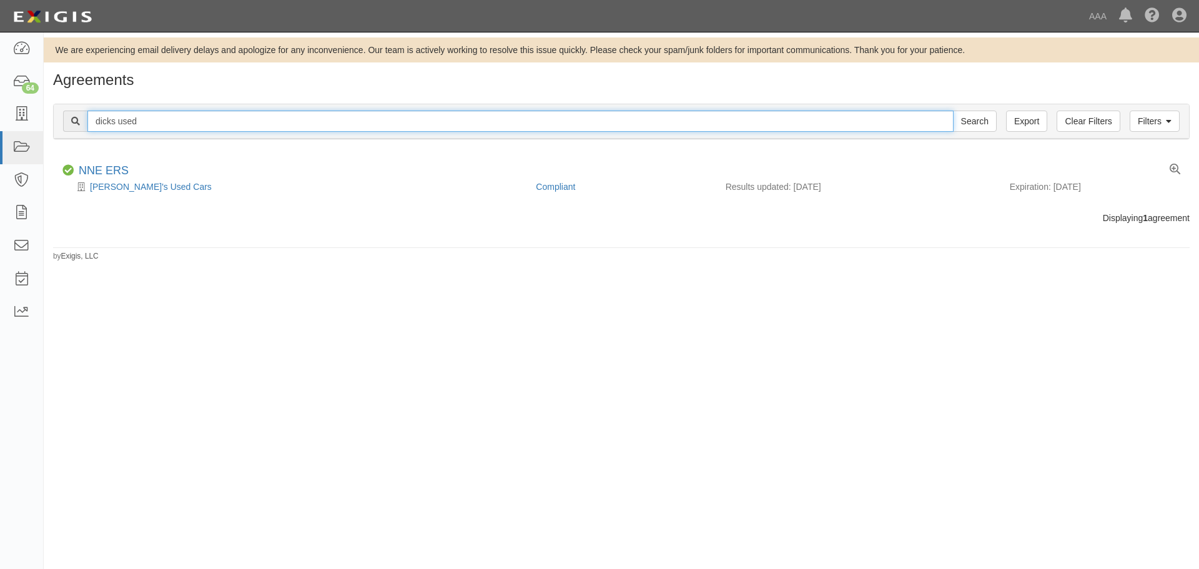
click at [146, 121] on input "dicks used" at bounding box center [520, 121] width 866 height 21
type input "d"
click at [953, 111] on input "Search" at bounding box center [975, 121] width 44 height 21
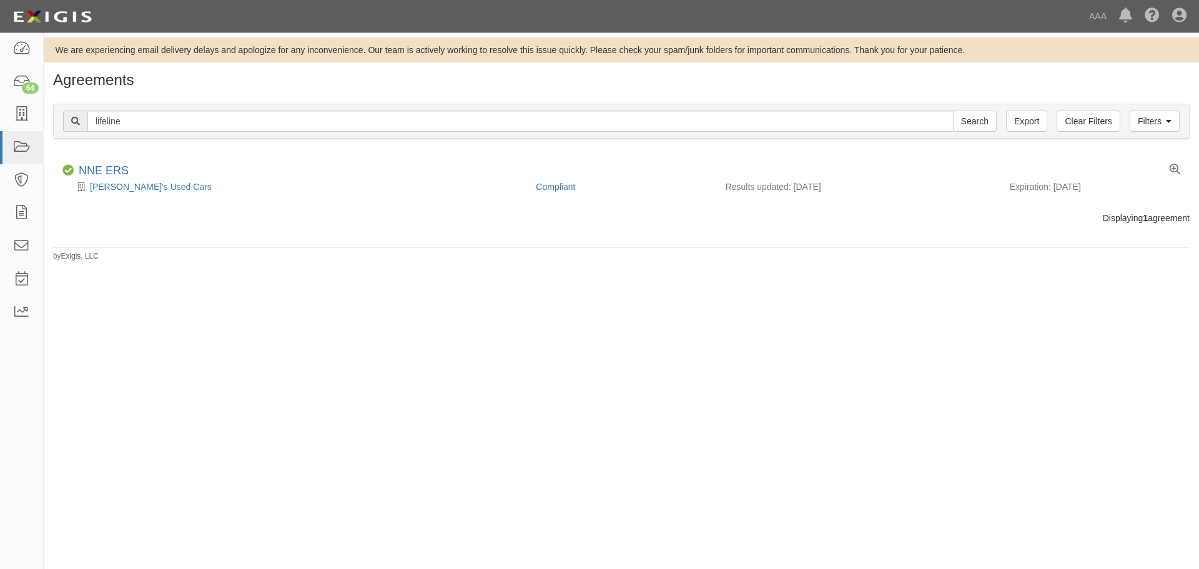
click at [292, 90] on div "Agreements" at bounding box center [621, 83] width 1155 height 22
click at [189, 84] on h1 "Agreements" at bounding box center [621, 80] width 1136 height 16
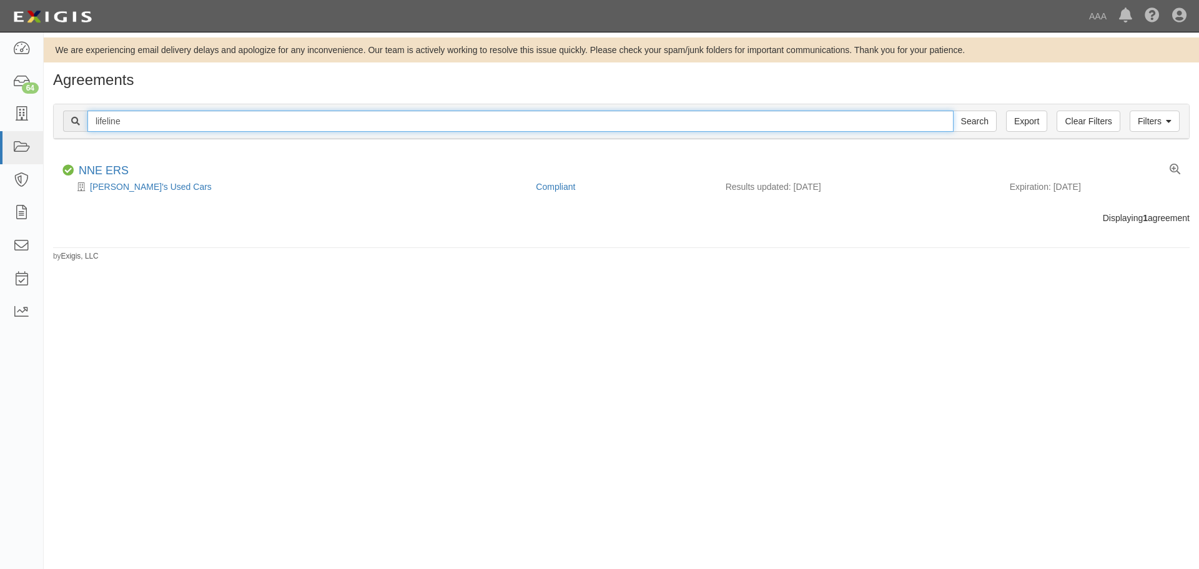
click at [204, 118] on input "lifeline" at bounding box center [520, 121] width 866 height 21
type input "A & E Towng"
click at [953, 111] on input "Search" at bounding box center [975, 121] width 44 height 21
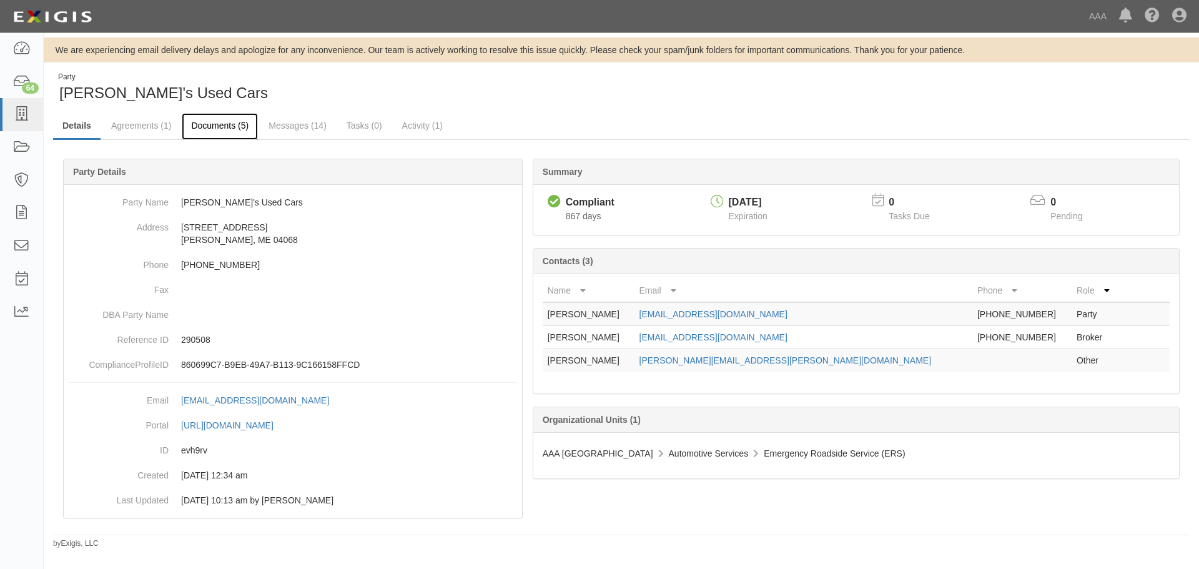
click at [229, 136] on link "Documents (5)" at bounding box center [220, 126] width 76 height 27
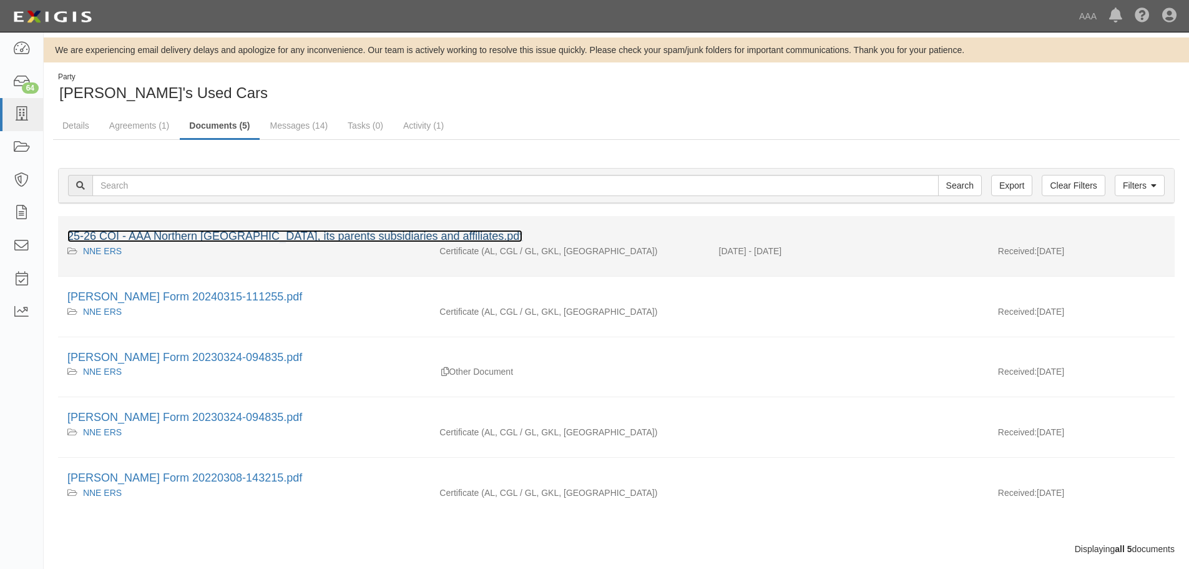
click at [227, 238] on link "25-26 COI - AAA Northern New England, its parents subsidiaries and affiliates.p…" at bounding box center [294, 236] width 455 height 12
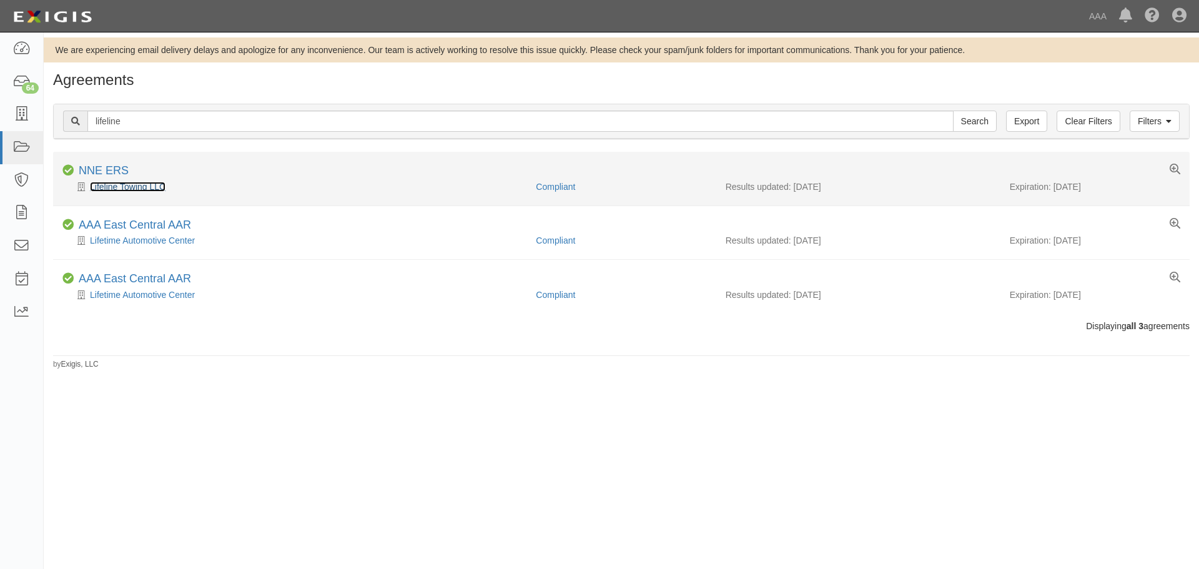
click at [140, 185] on link "Lifeline Towing LLC" at bounding box center [128, 187] width 76 height 10
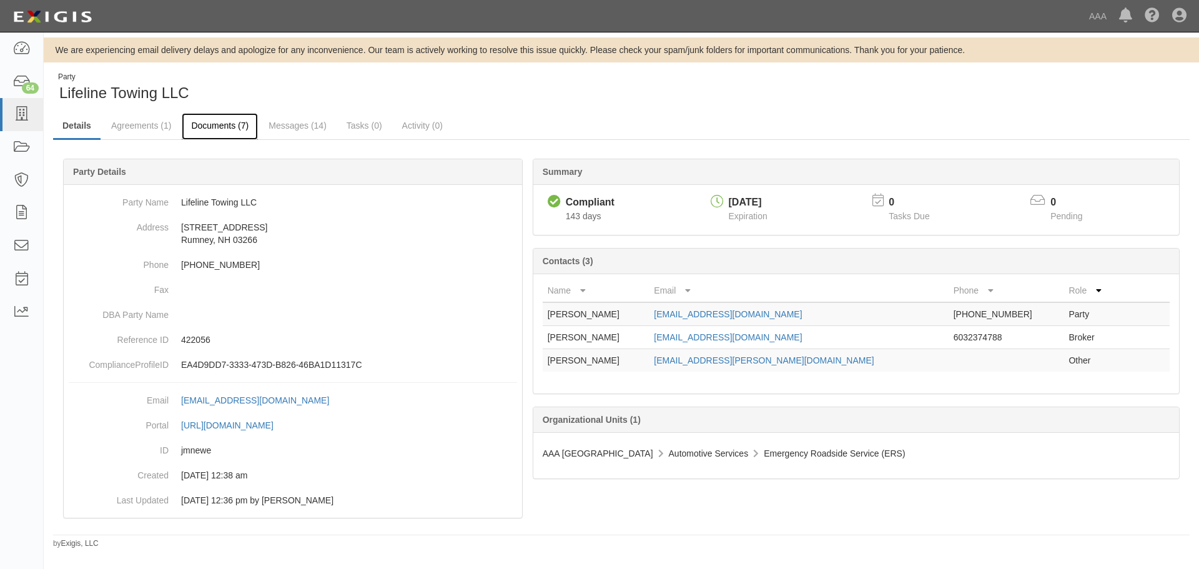
click at [210, 129] on link "Documents (7)" at bounding box center [220, 126] width 76 height 27
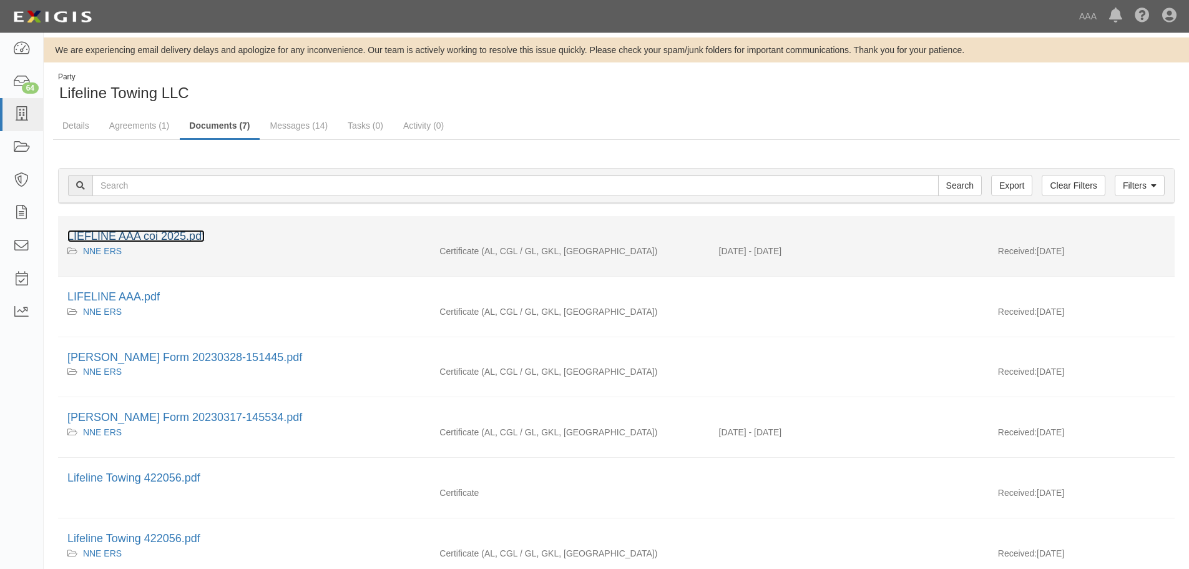
click at [174, 230] on link "LIEFLINE AAA coi 2025.pdf" at bounding box center [135, 236] width 137 height 12
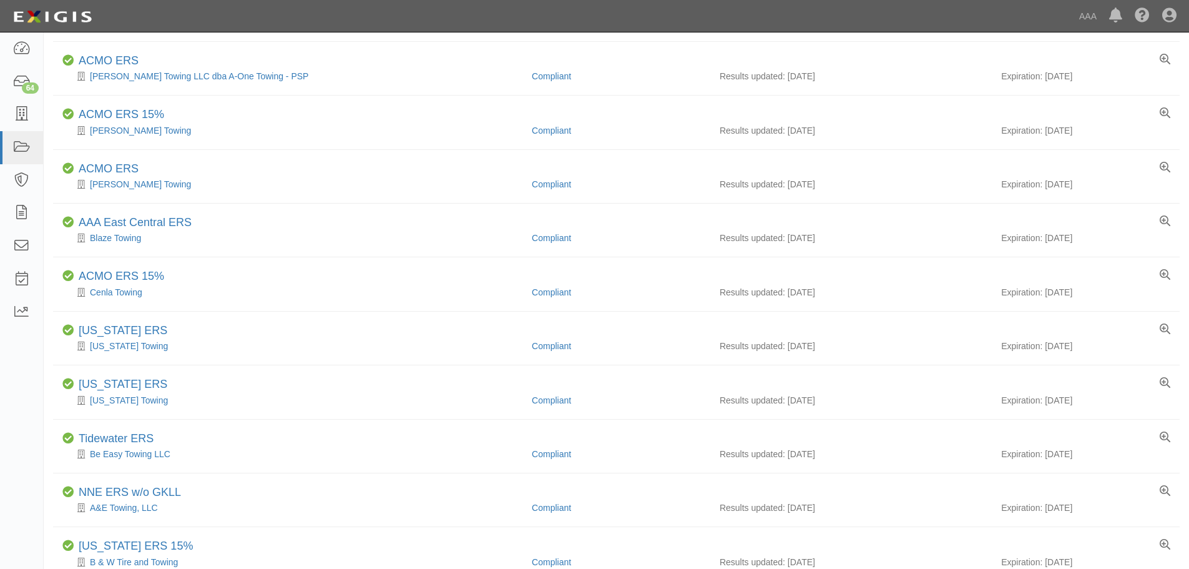
scroll to position [624, 0]
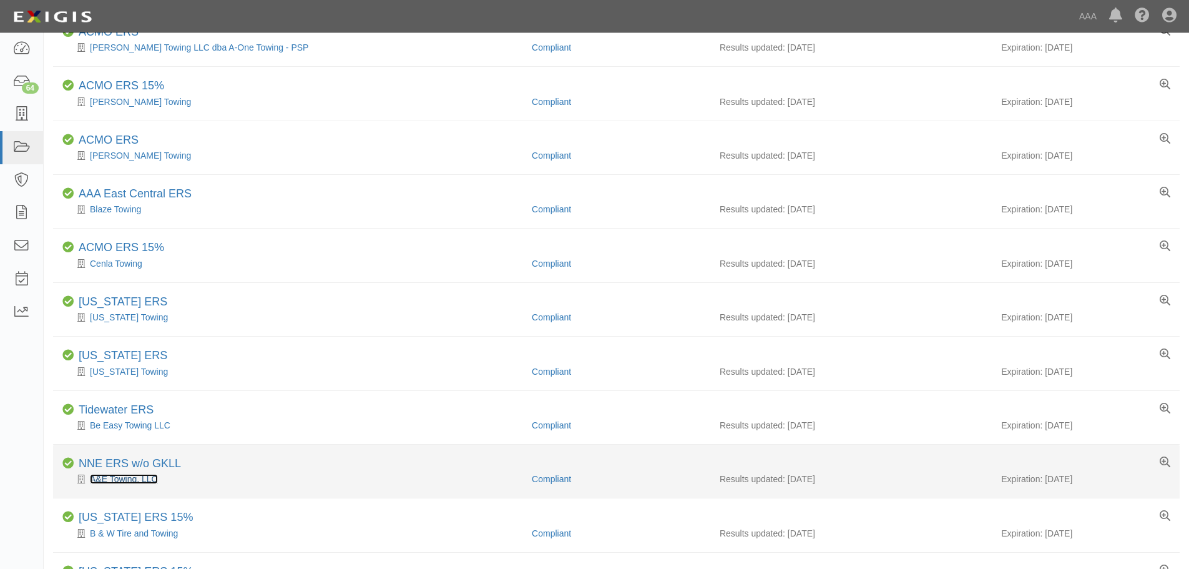
click at [129, 479] on link "A&E Towing, LLC" at bounding box center [124, 479] width 68 height 10
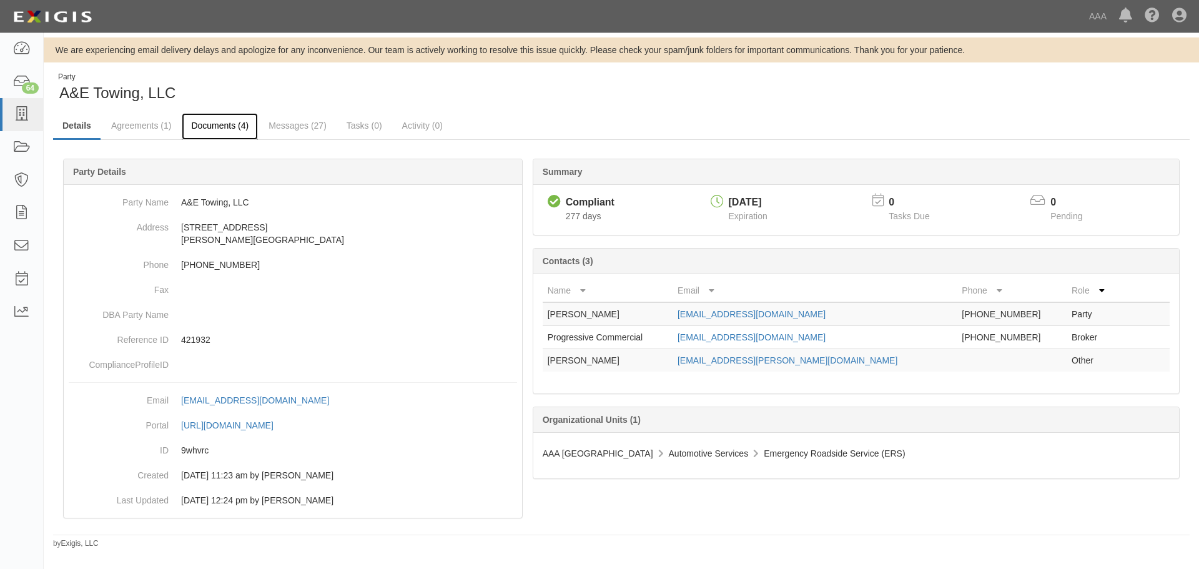
click at [221, 136] on link "Documents (4)" at bounding box center [220, 126] width 76 height 27
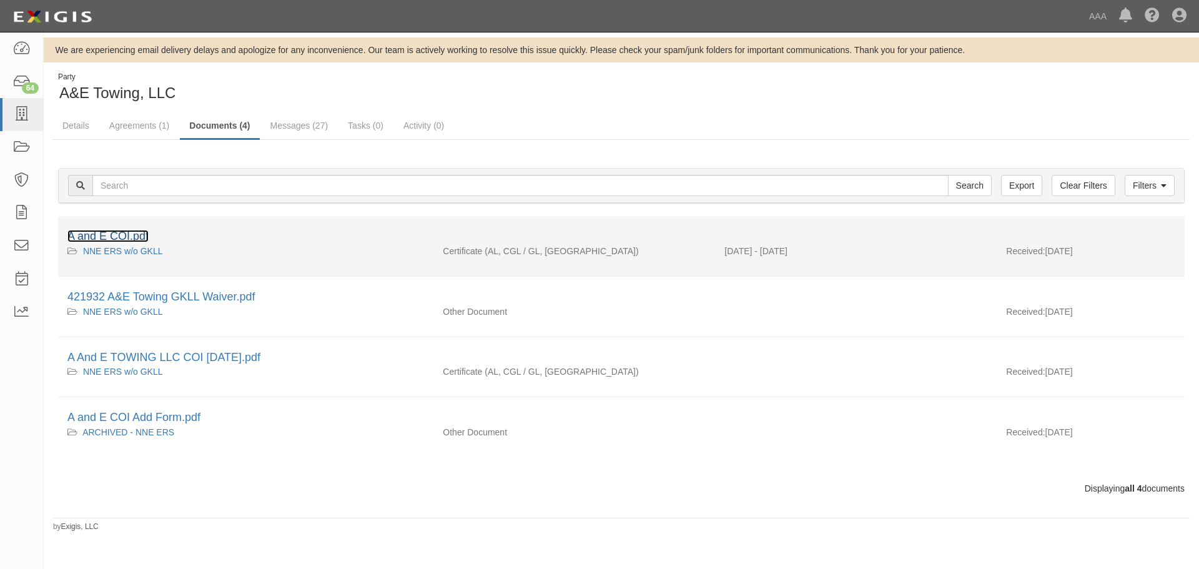
click at [139, 235] on link "A and E COI.pdf" at bounding box center [107, 236] width 81 height 12
